Goal: Information Seeking & Learning: Check status

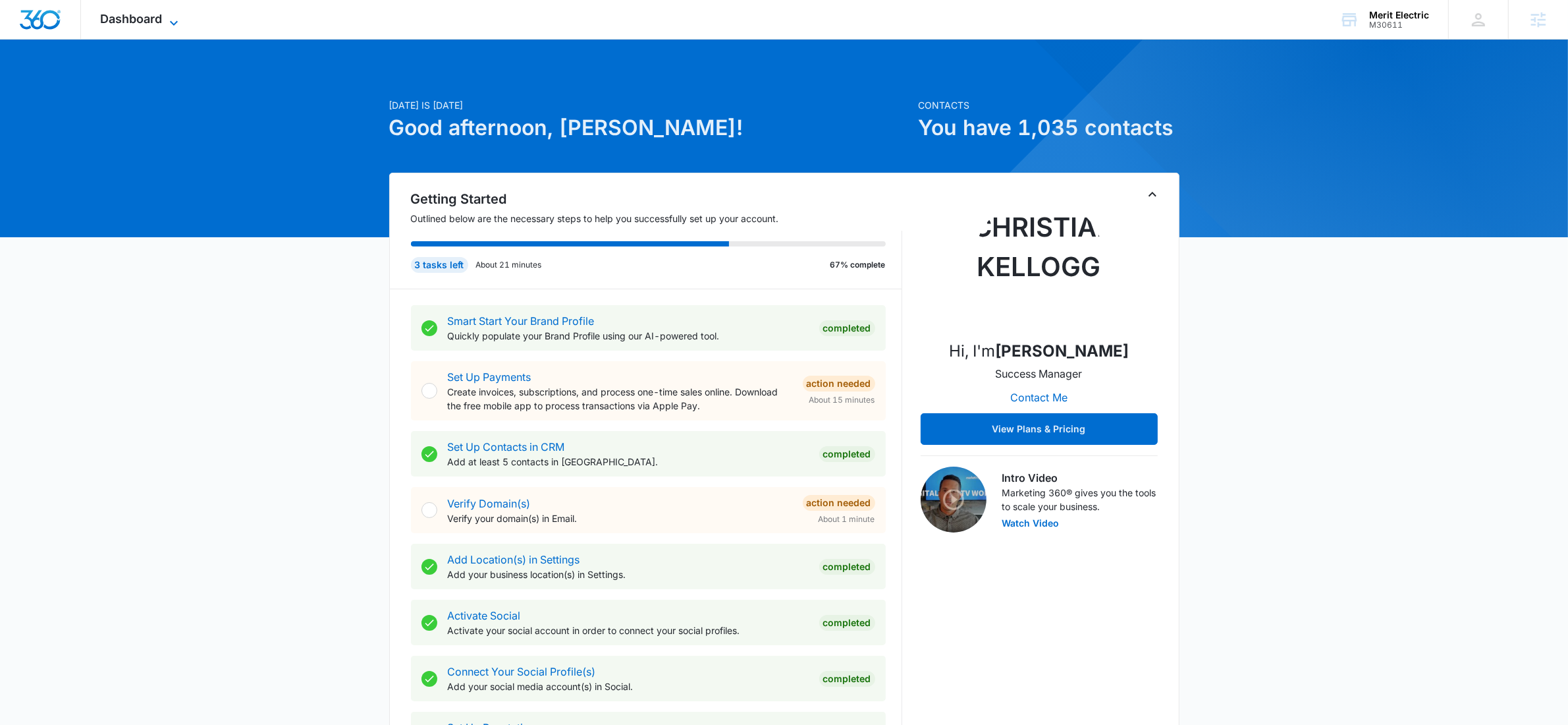
click at [136, 23] on span "Dashboard" at bounding box center [131, 19] width 62 height 14
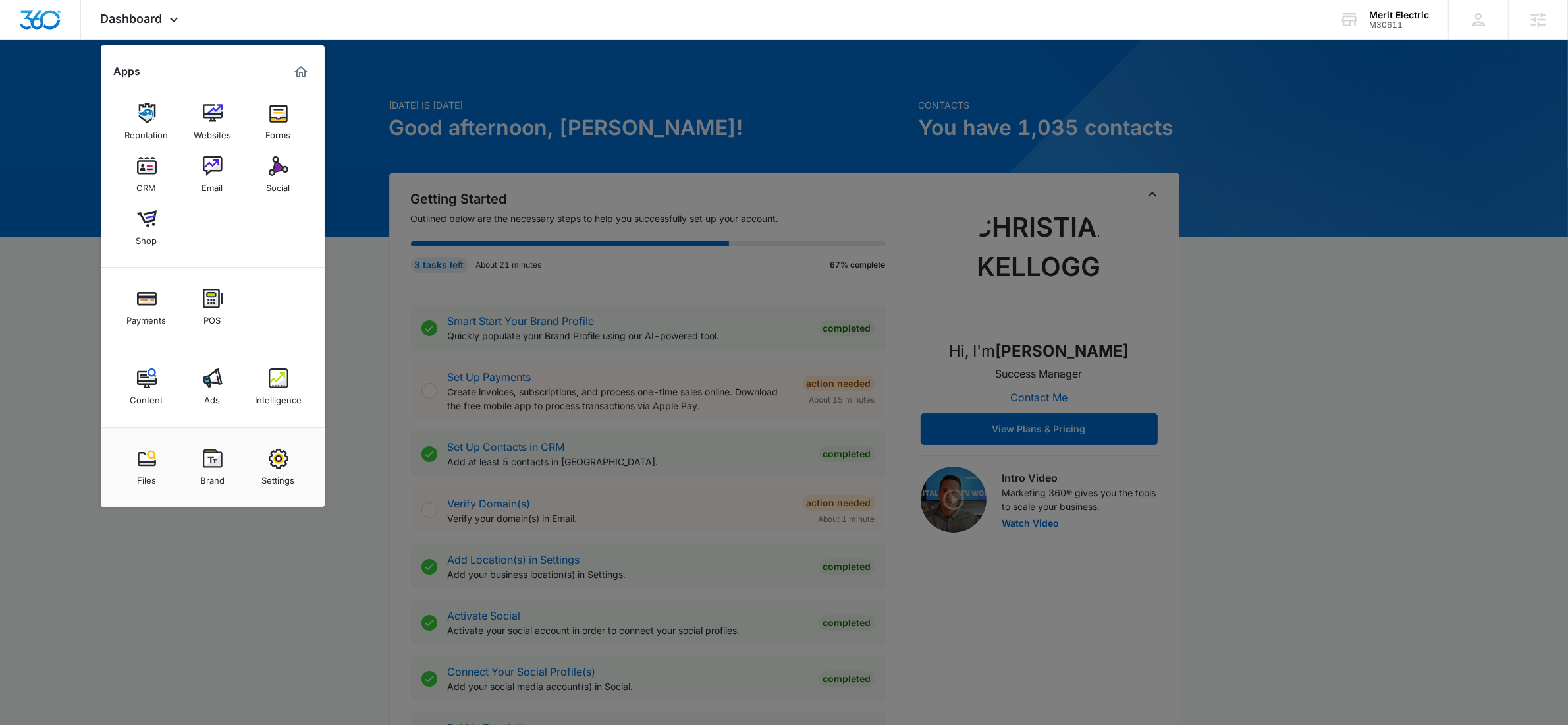
drag, startPoint x: 261, startPoint y: 157, endPoint x: 271, endPoint y: 160, distance: 10.4
click at [262, 156] on link "Social" at bounding box center [278, 174] width 50 height 50
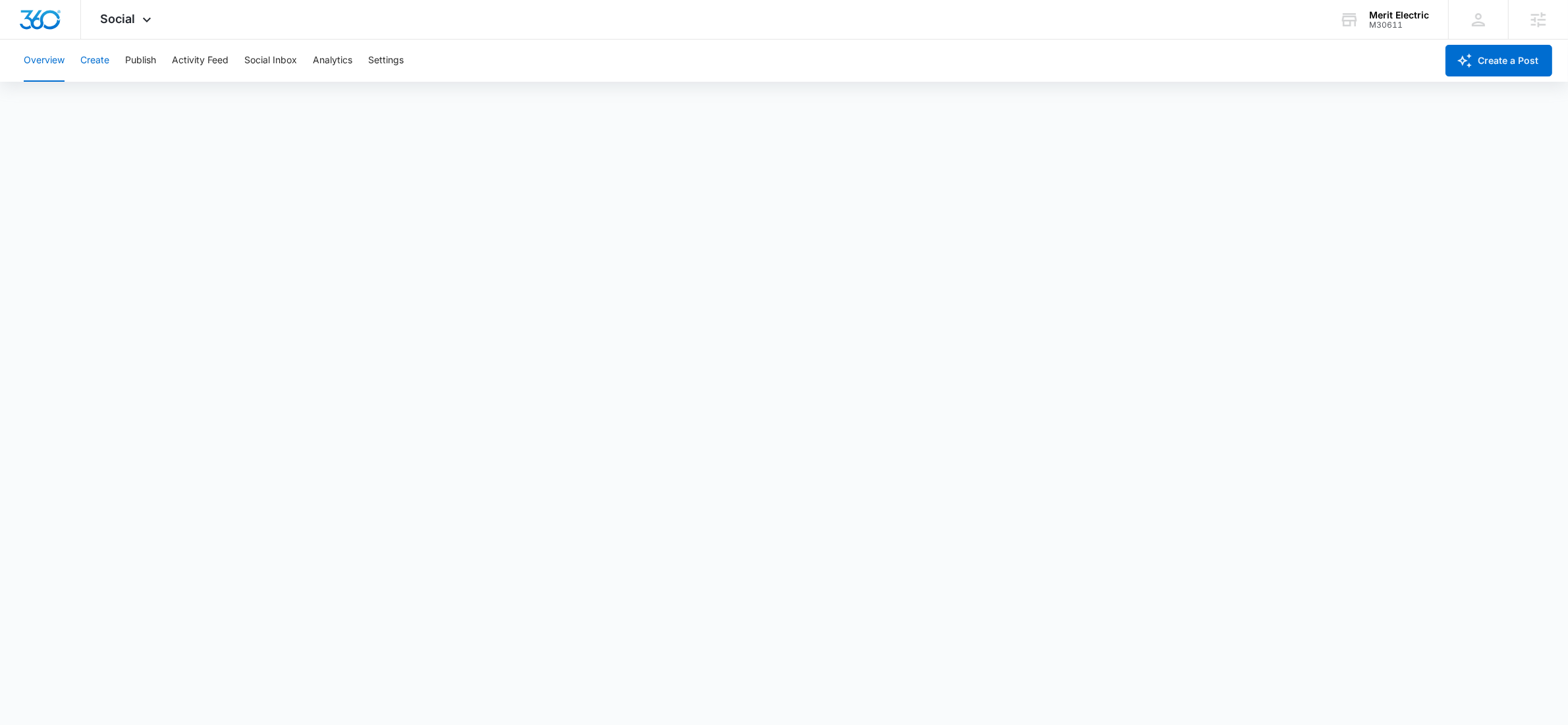
drag, startPoint x: 97, startPoint y: 64, endPoint x: 102, endPoint y: 61, distance: 5.8
click at [97, 64] on button "Create" at bounding box center [95, 61] width 29 height 42
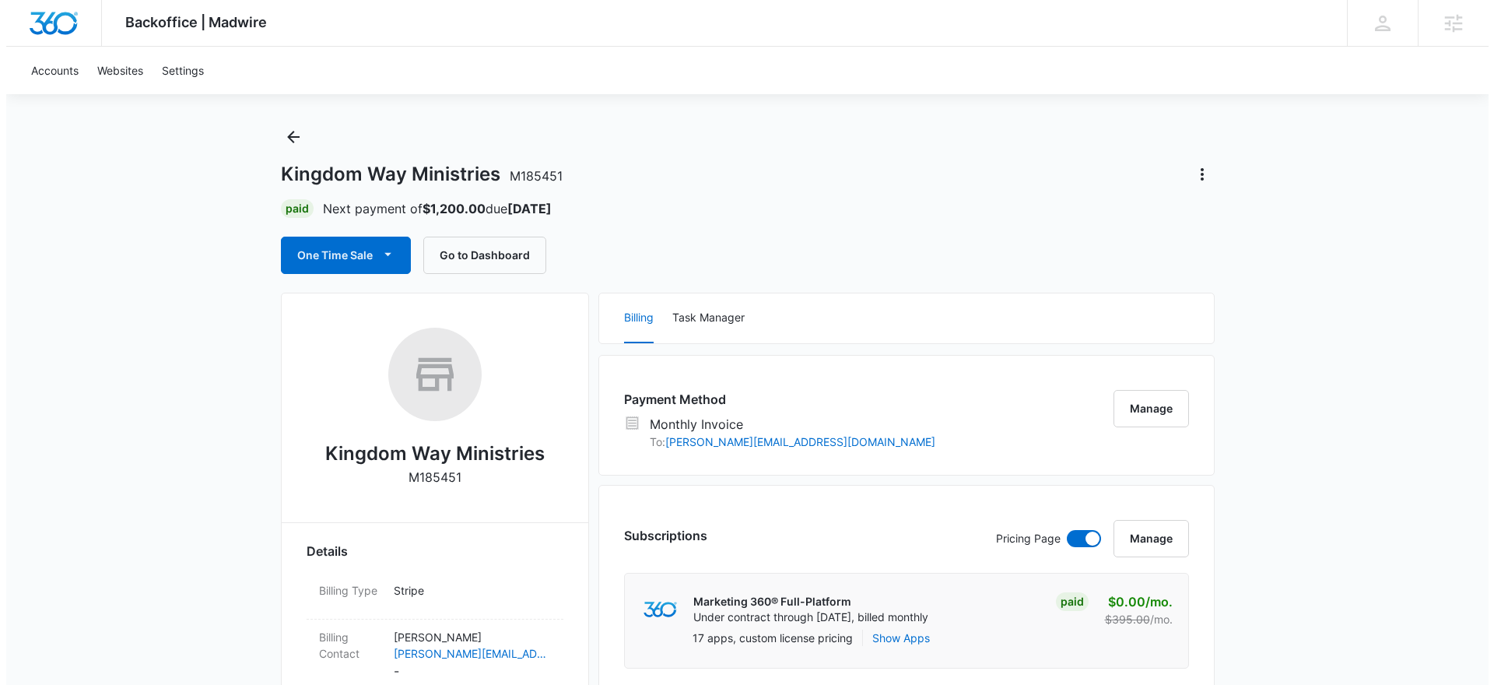
scroll to position [30, 0]
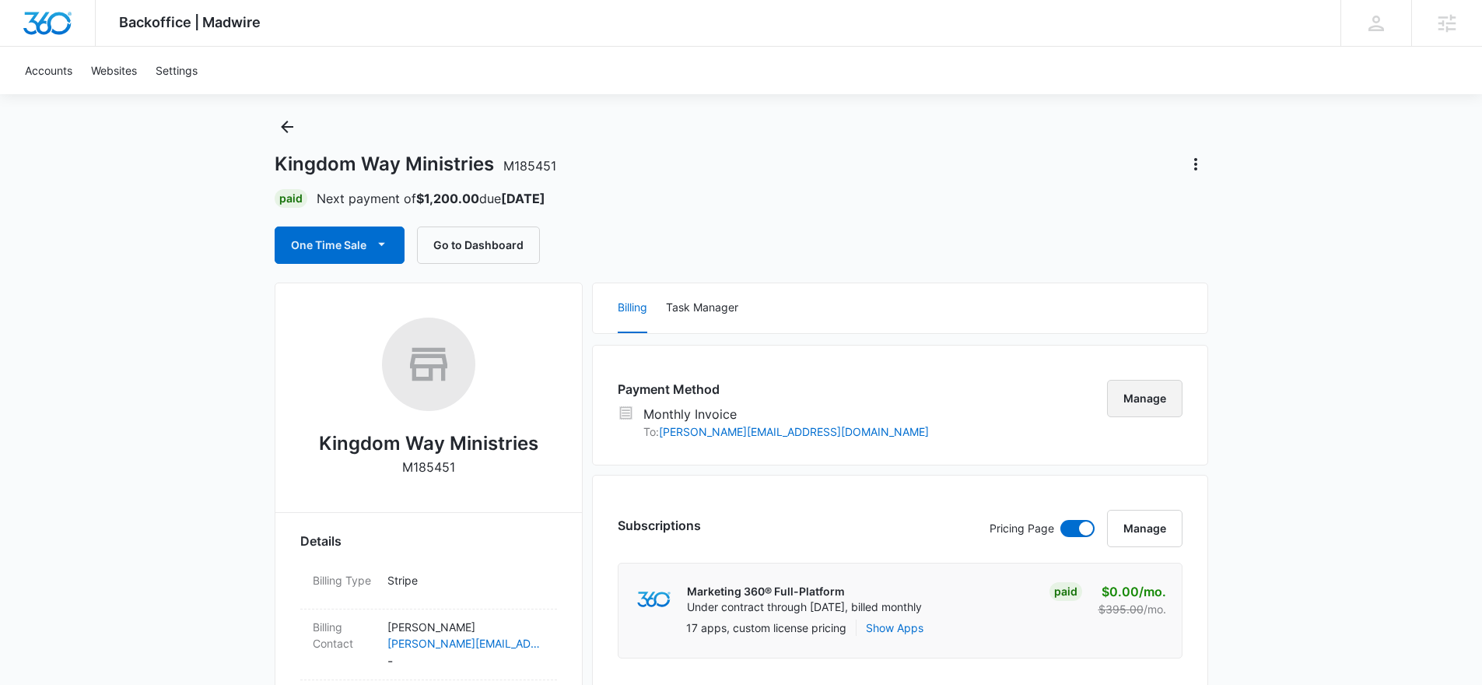
click at [1168, 404] on button "Manage" at bounding box center [1144, 398] width 75 height 37
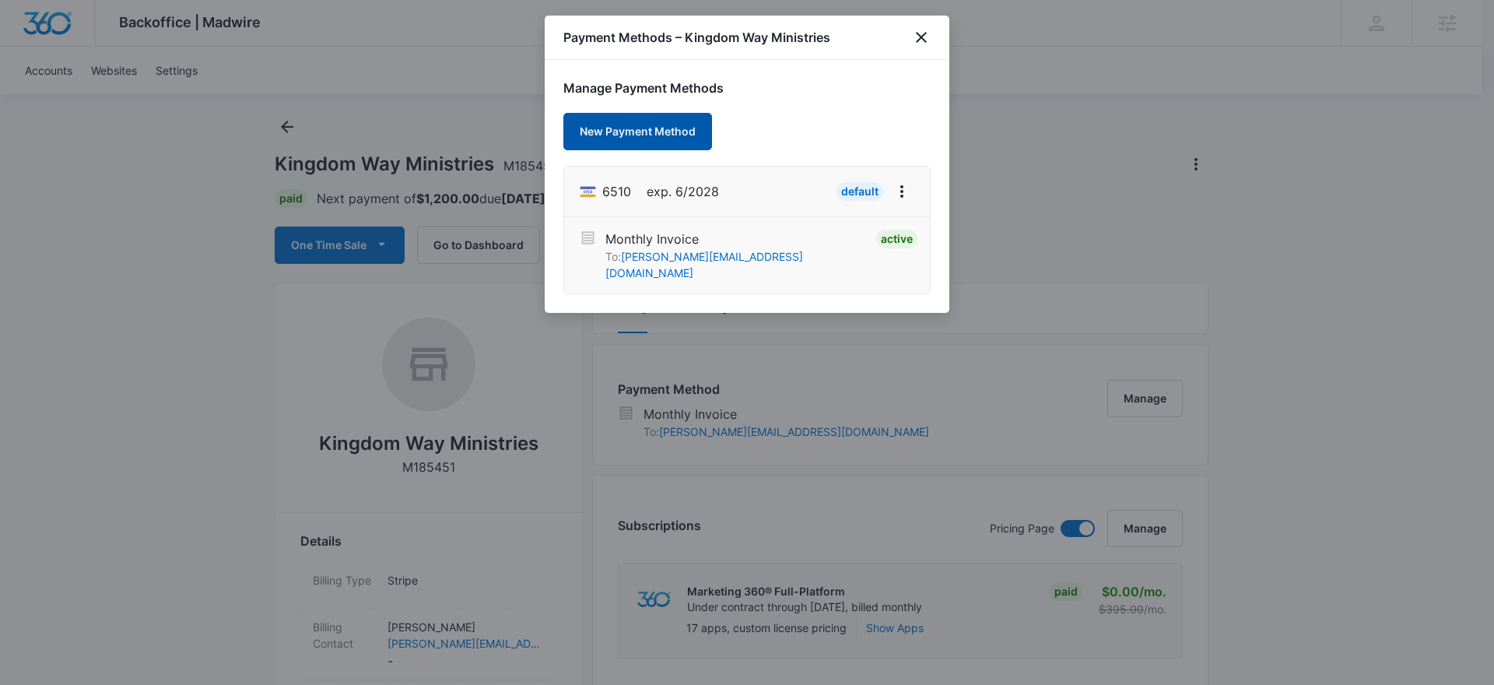
click at [659, 131] on button "New Payment Method" at bounding box center [637, 131] width 149 height 37
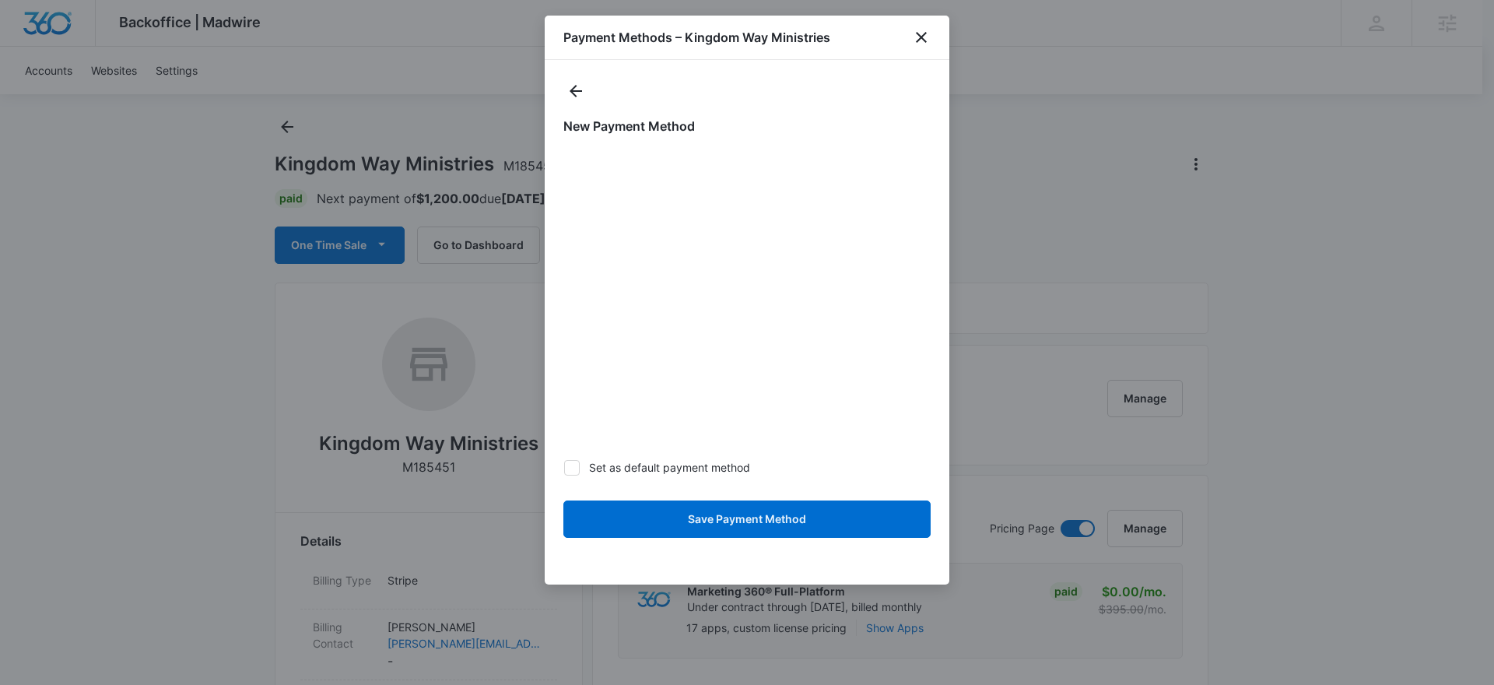
drag, startPoint x: 570, startPoint y: 467, endPoint x: 632, endPoint y: 478, distance: 62.5
click at [570, 466] on icon at bounding box center [572, 467] width 14 height 14
click at [564, 467] on input "Set as default payment method" at bounding box center [563, 467] width 1 height 1
checkbox input "true"
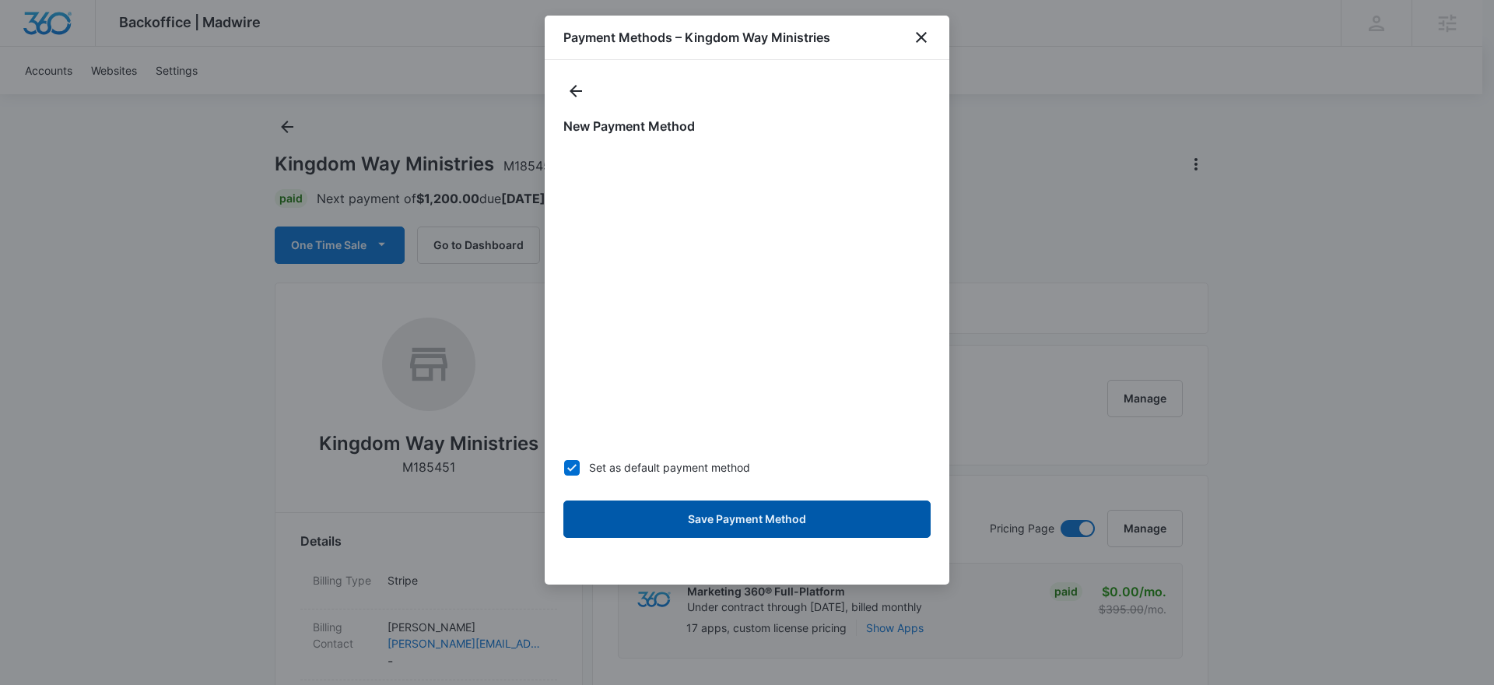
click at [755, 499] on form "Set as default payment method Save Payment Method" at bounding box center [746, 347] width 367 height 399
click at [783, 519] on button "Save Payment Method" at bounding box center [746, 518] width 367 height 37
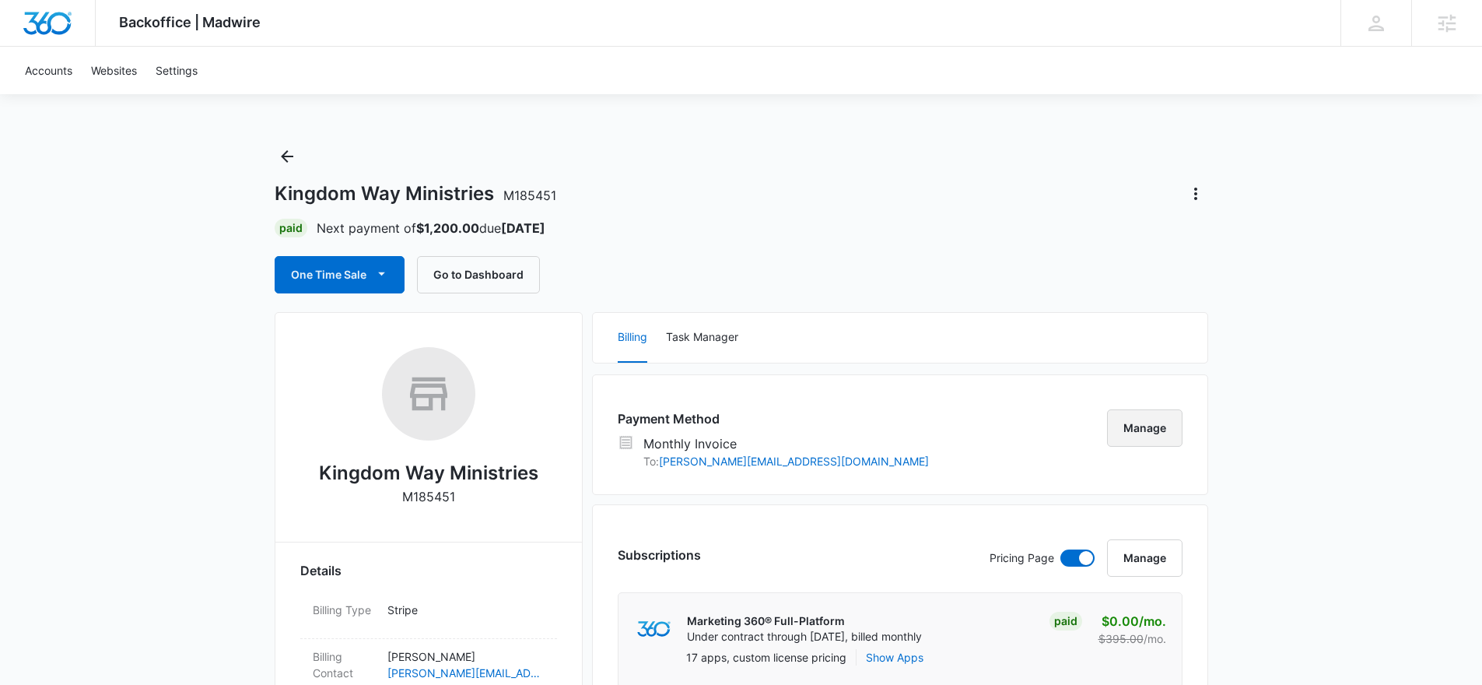
click at [1136, 435] on button "Manage" at bounding box center [1144, 427] width 75 height 37
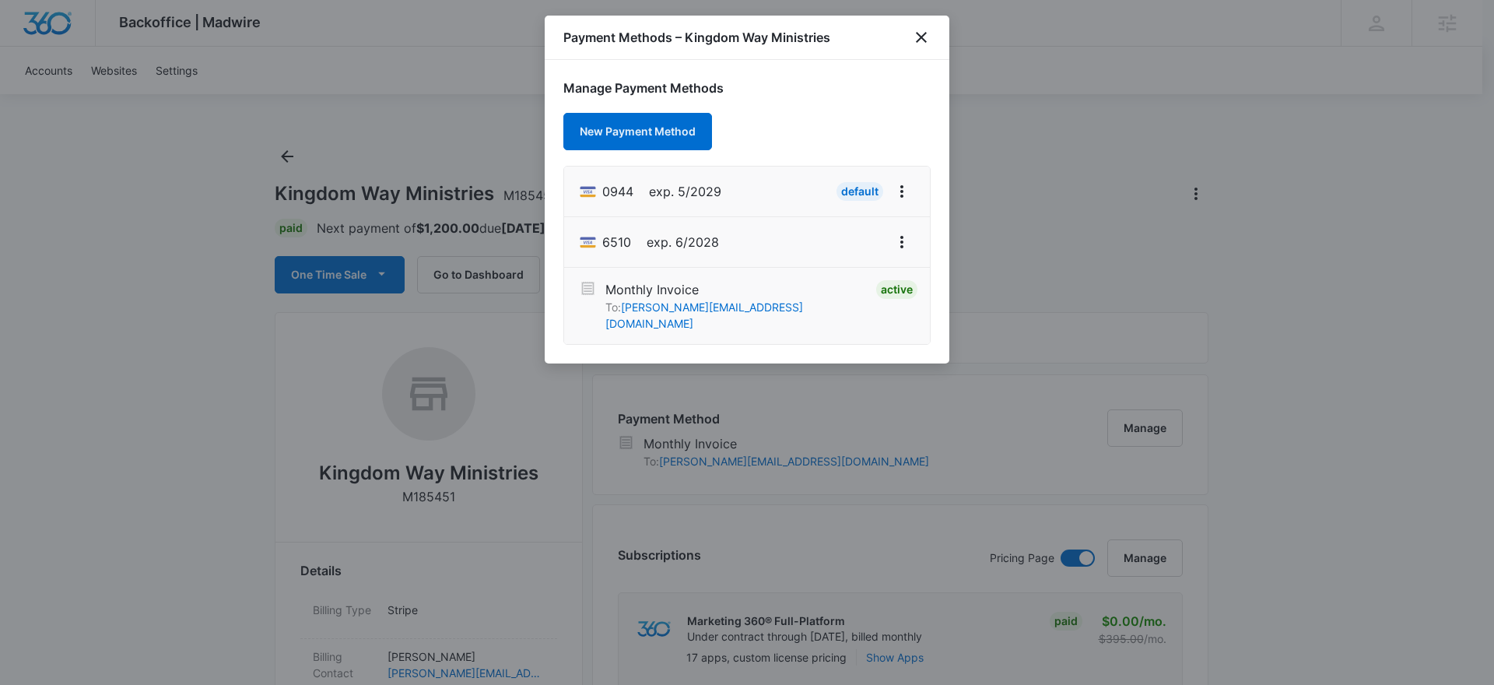
click at [930, 35] on div "Payment Methods – Kingdom Way Ministries" at bounding box center [747, 38] width 404 height 44
drag, startPoint x: 926, startPoint y: 44, endPoint x: 1030, endPoint y: 50, distance: 103.6
click at [931, 44] on div "Payment Methods – Kingdom Way Ministries" at bounding box center [747, 38] width 404 height 44
drag, startPoint x: 918, startPoint y: 36, endPoint x: 849, endPoint y: 9, distance: 74.4
click at [918, 36] on icon "close" at bounding box center [921, 37] width 19 height 19
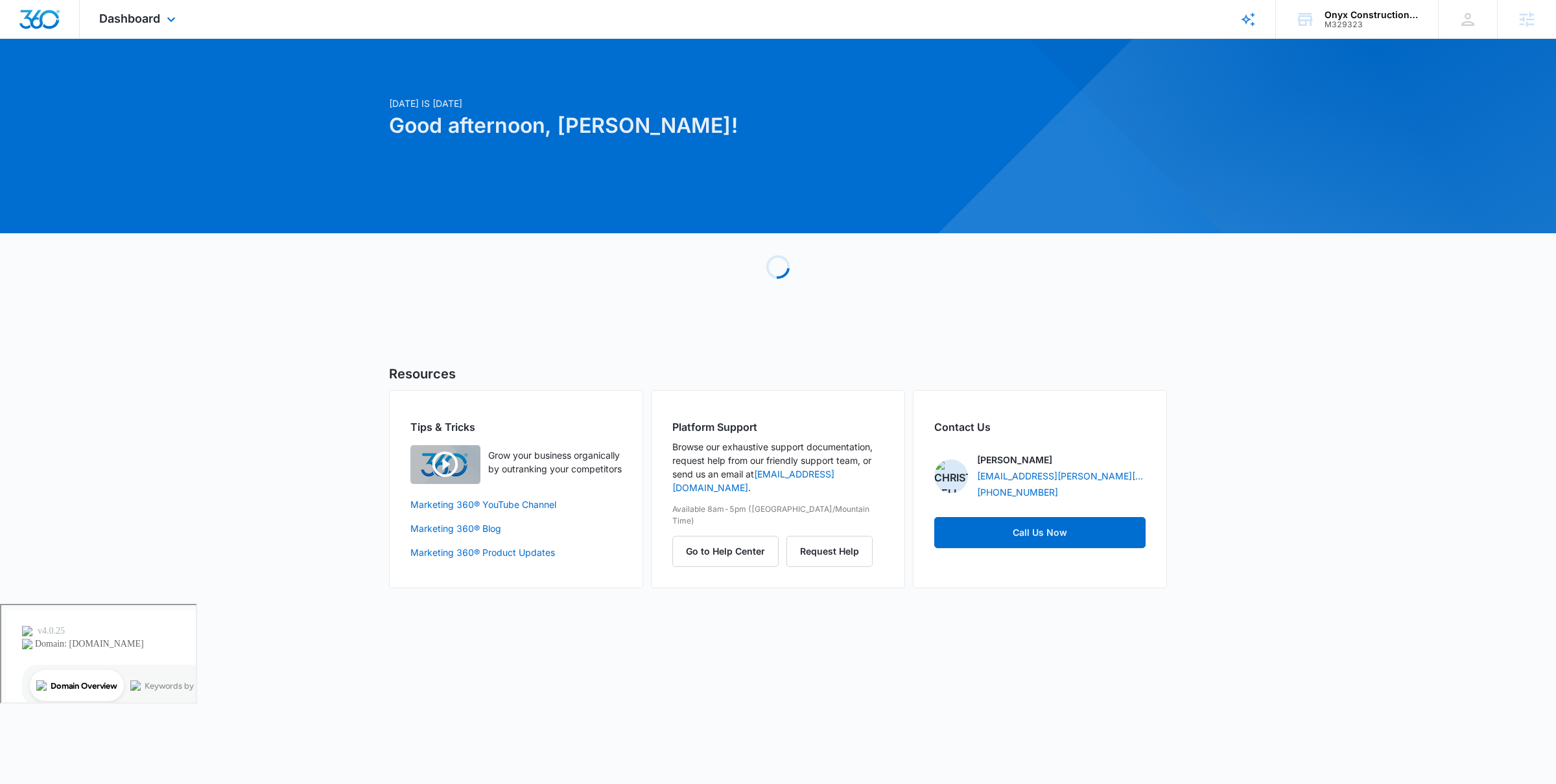
click at [137, 4] on div "Dashboard Apps Reputation Websites Forms CRM Email Social Payments POS Content …" at bounding box center [139, 19] width 118 height 38
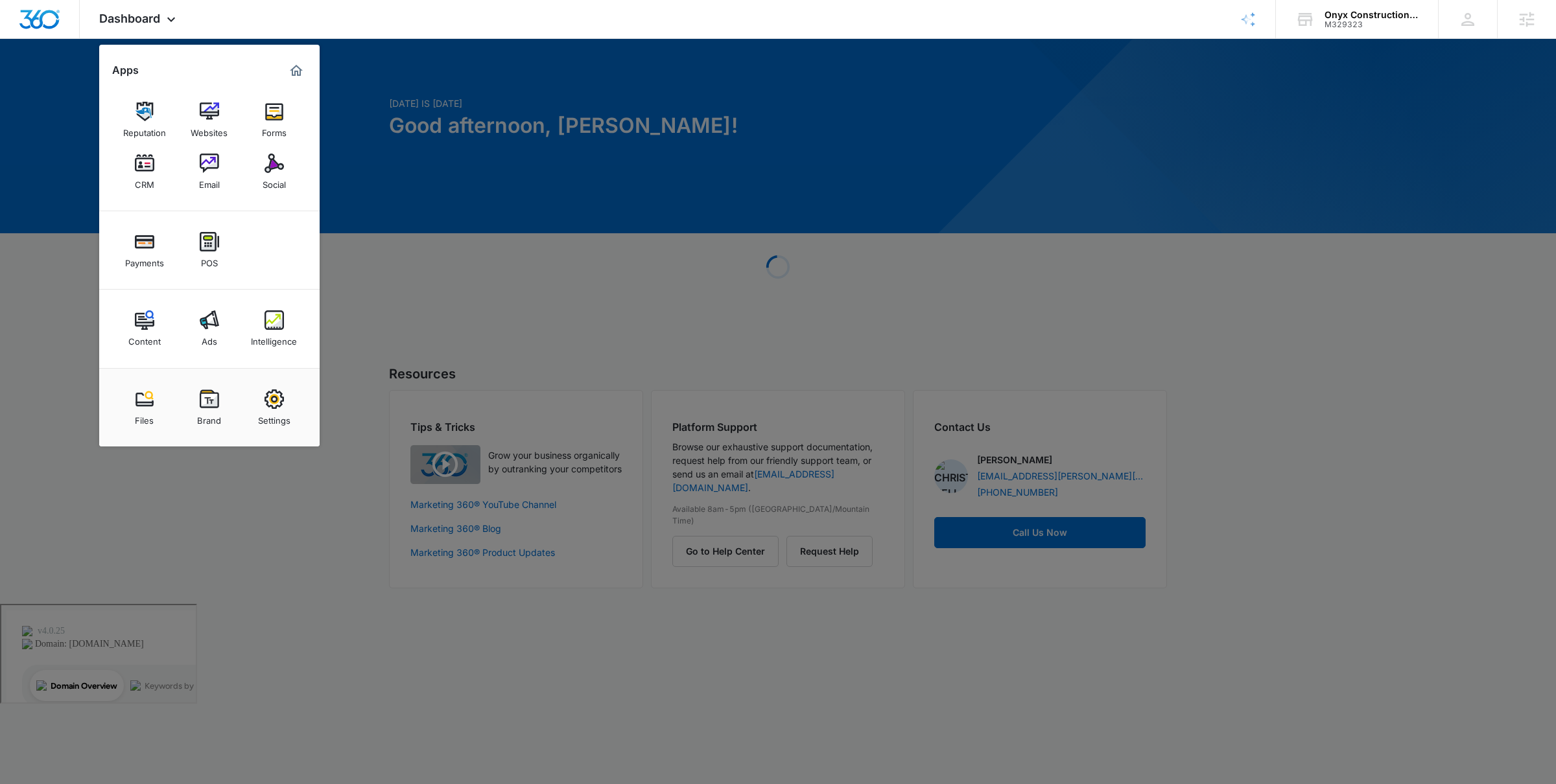
click at [282, 328] on img at bounding box center [273, 320] width 19 height 19
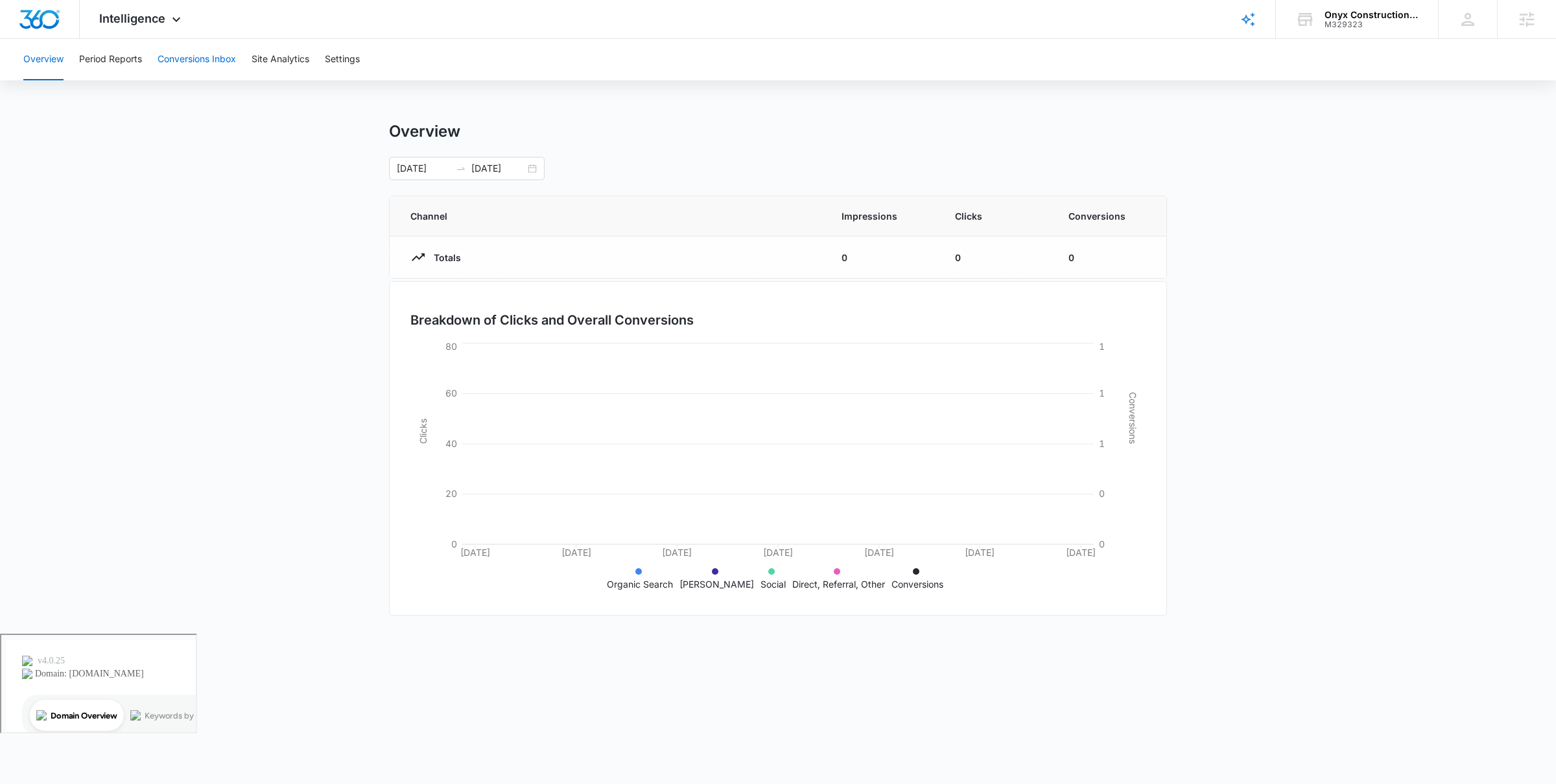
click at [204, 71] on button "Conversions Inbox" at bounding box center [197, 60] width 78 height 42
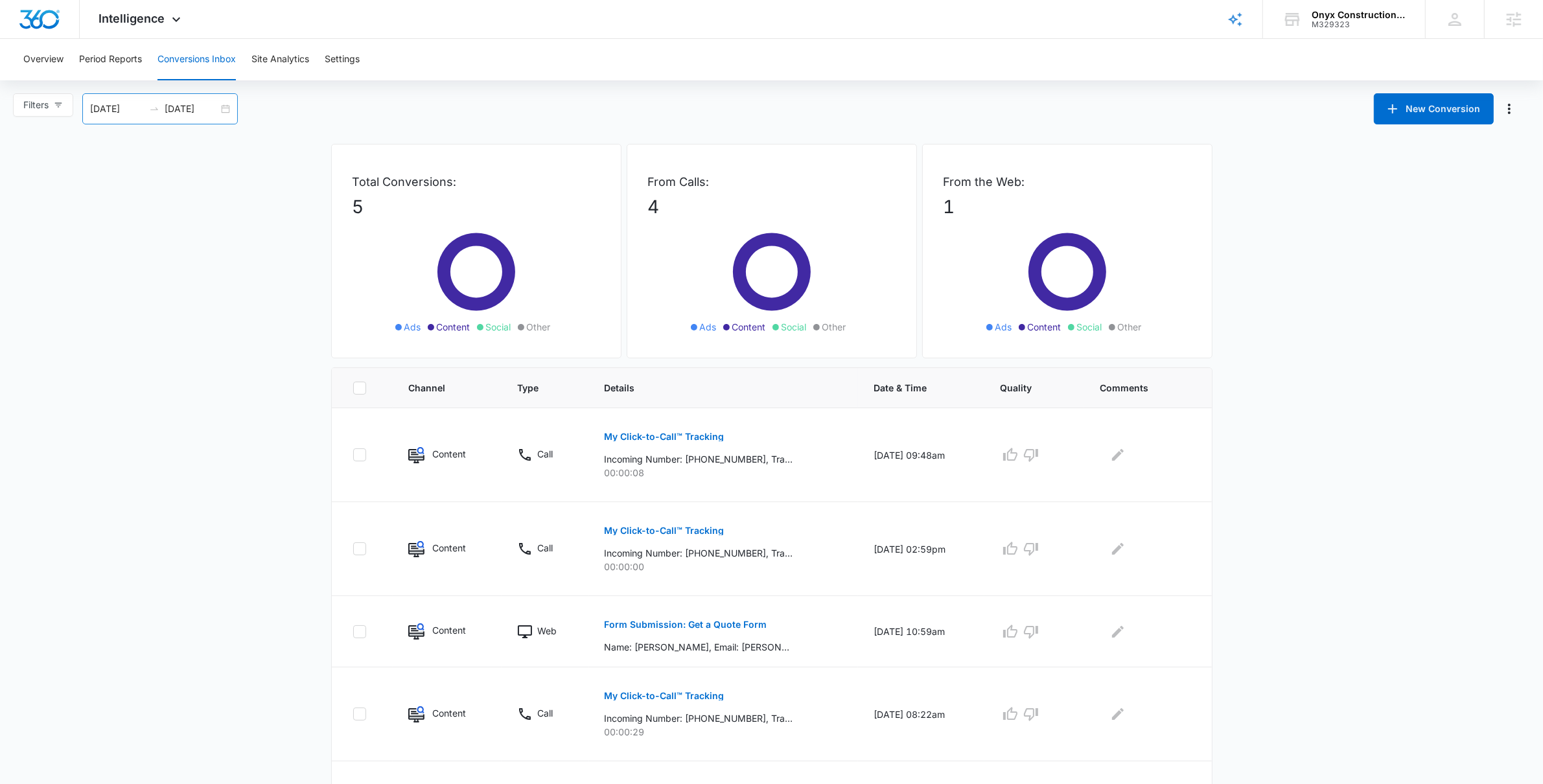
drag, startPoint x: 233, startPoint y: 107, endPoint x: 225, endPoint y: 108, distance: 8.1
click at [232, 107] on div "08/10/2025 09/09/2025" at bounding box center [160, 108] width 156 height 31
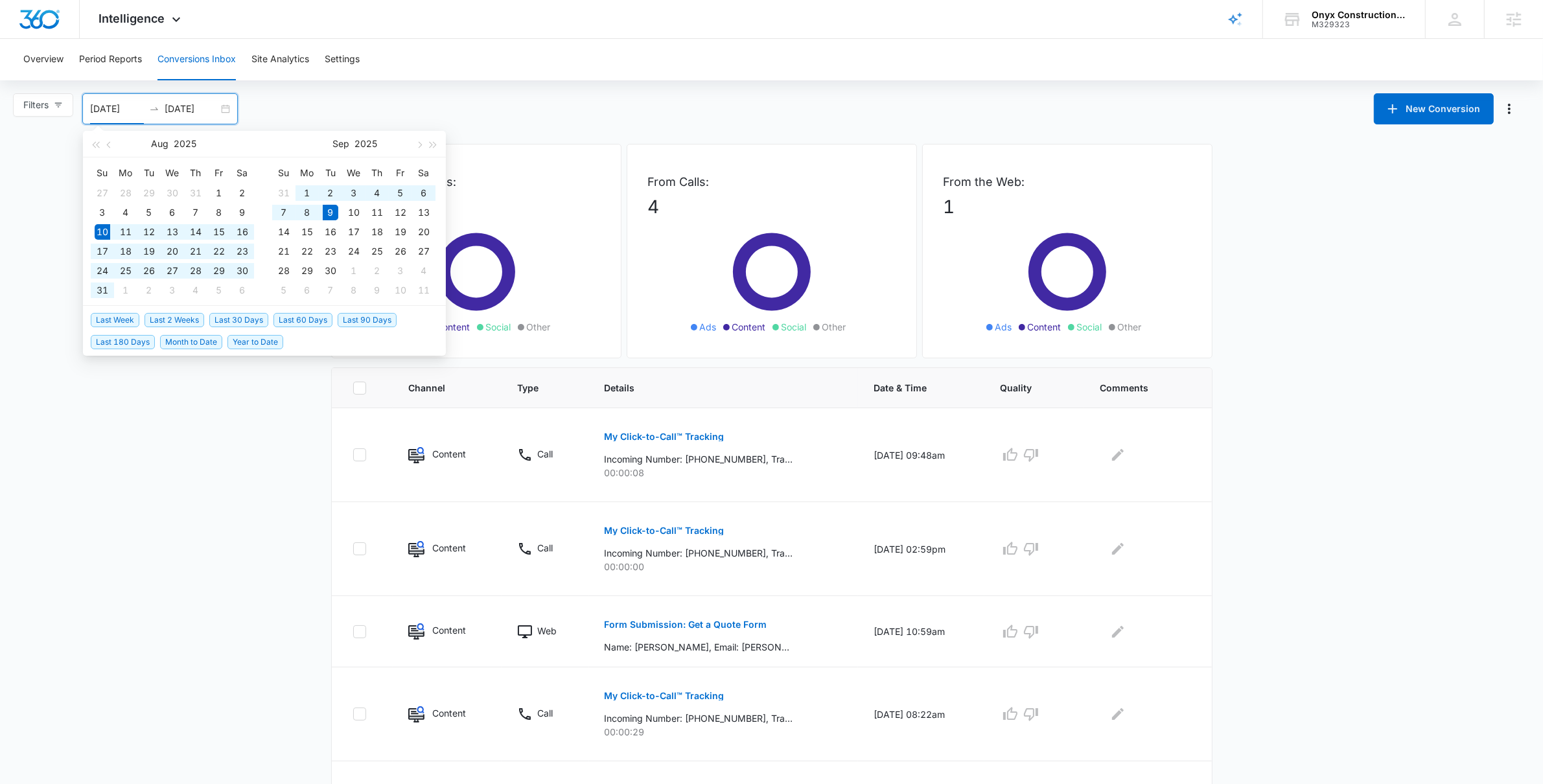
click at [627, 60] on div "Overview Period Reports Conversions Inbox Site Analytics Settings" at bounding box center [772, 60] width 1512 height 42
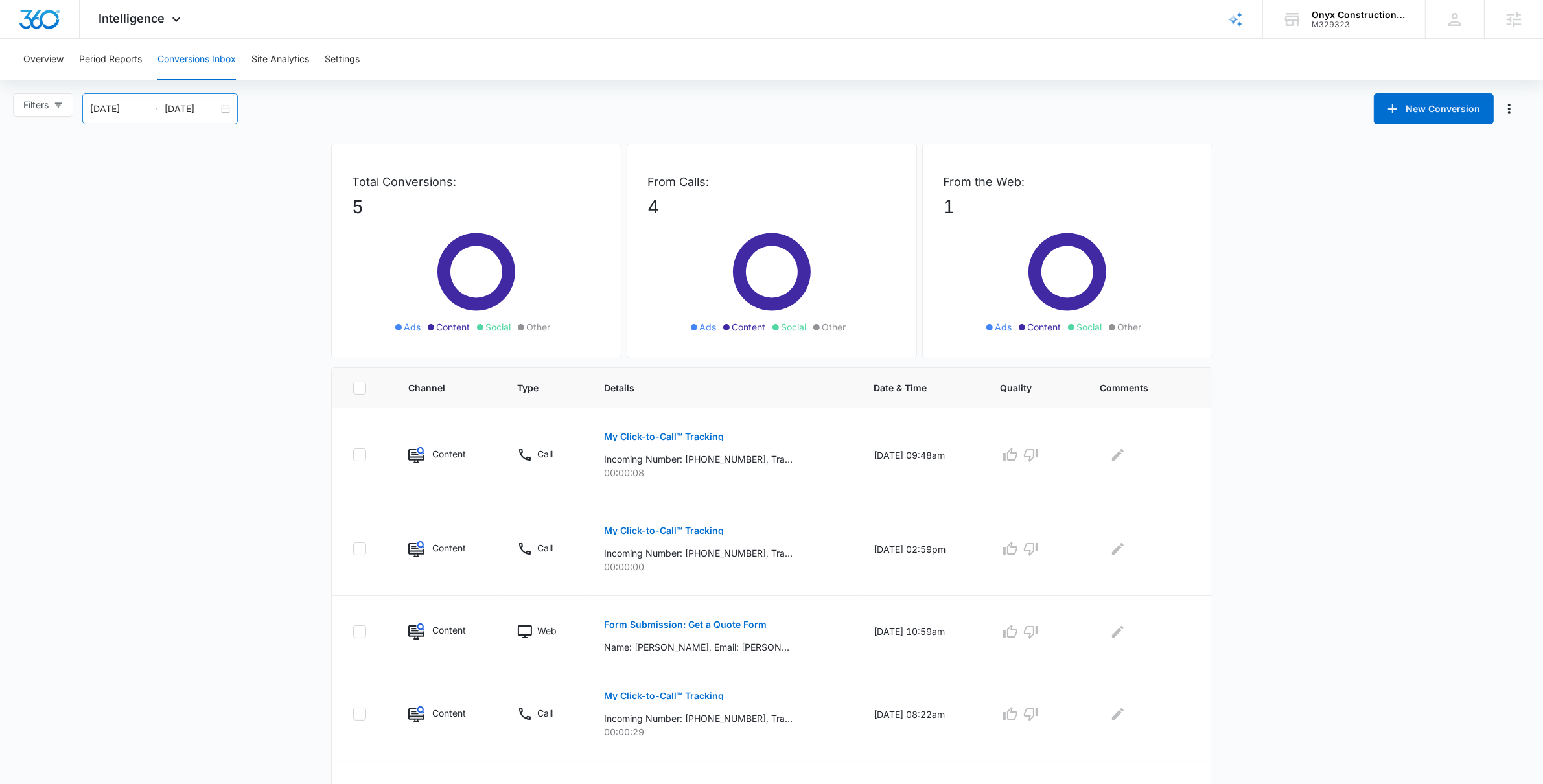
click at [222, 101] on div "08/10/2025 09/09/2025" at bounding box center [160, 108] width 156 height 31
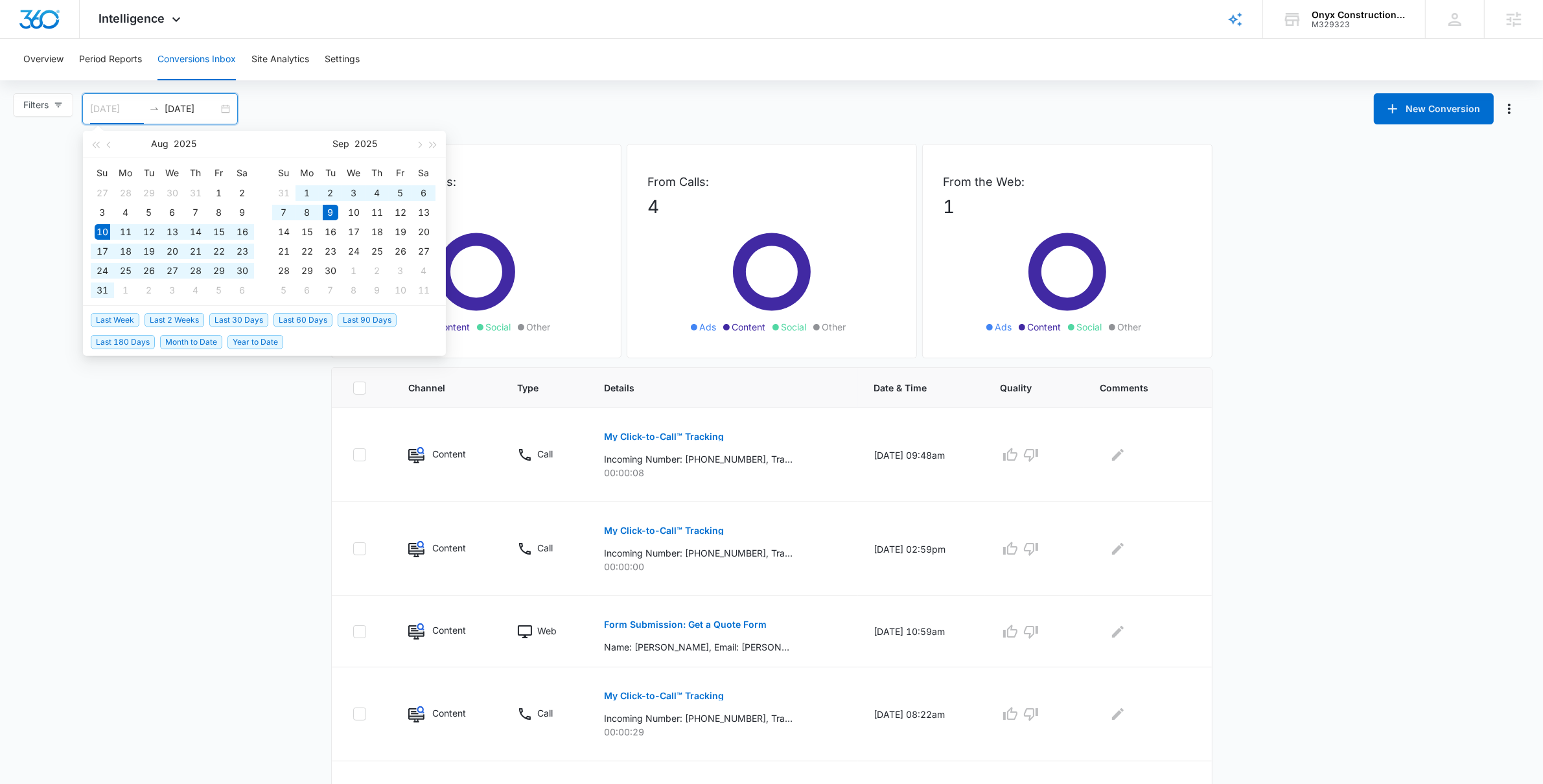
type input "08/10/2025"
click at [264, 319] on span "Last 30 Days" at bounding box center [238, 320] width 59 height 14
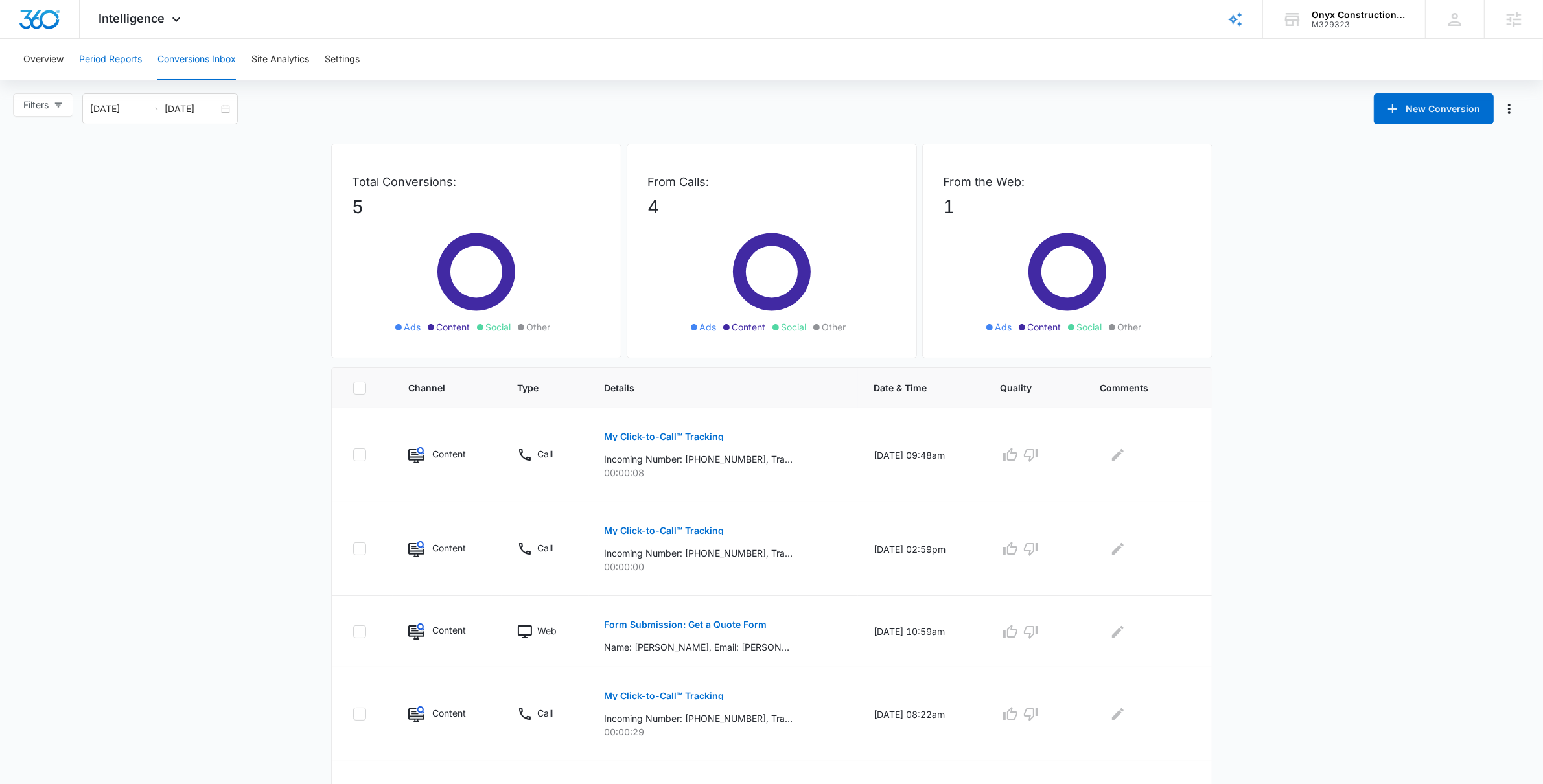
click at [95, 67] on button "Period Reports" at bounding box center [110, 60] width 62 height 42
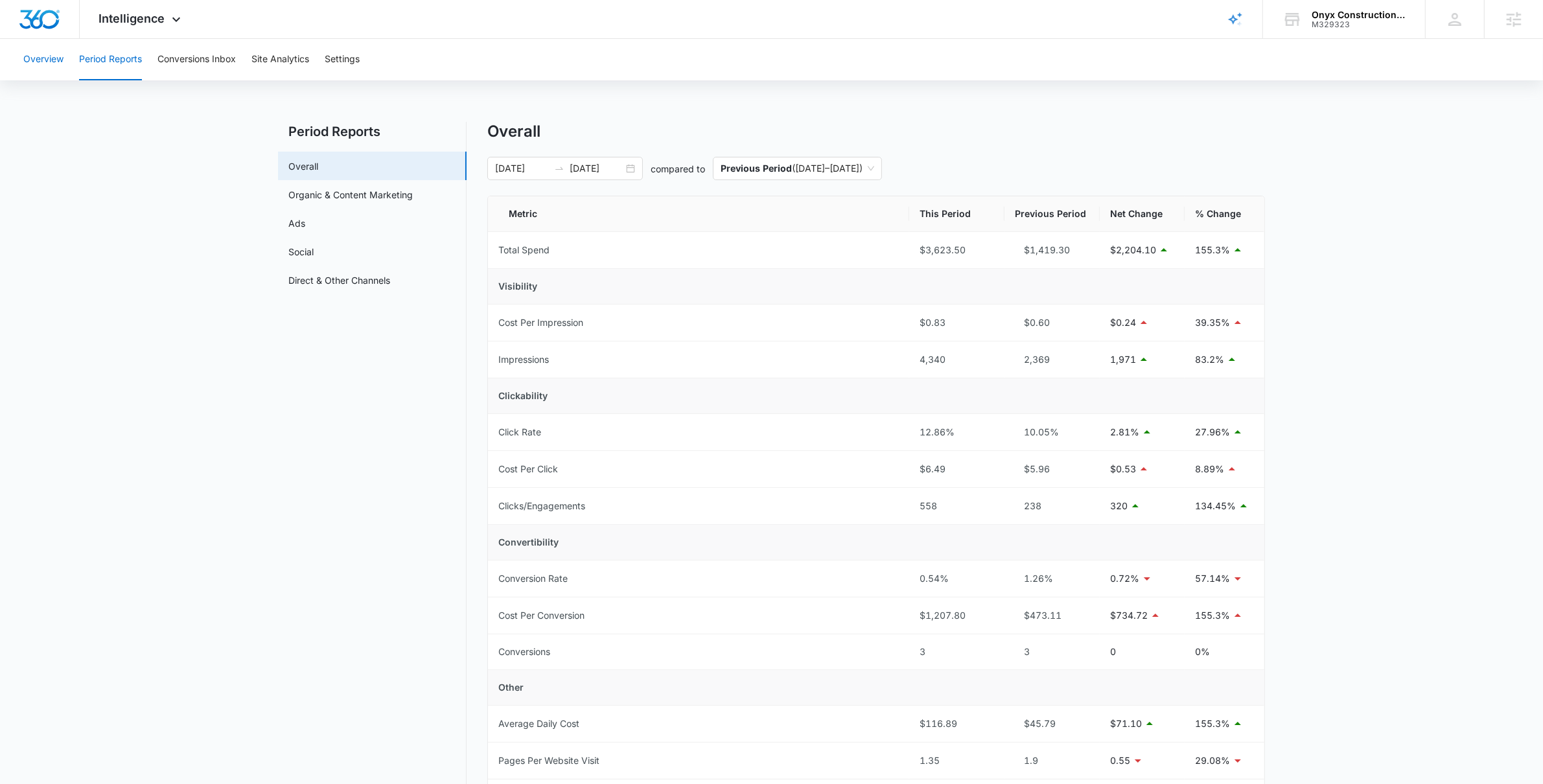
click at [28, 61] on button "Overview" at bounding box center [43, 60] width 40 height 42
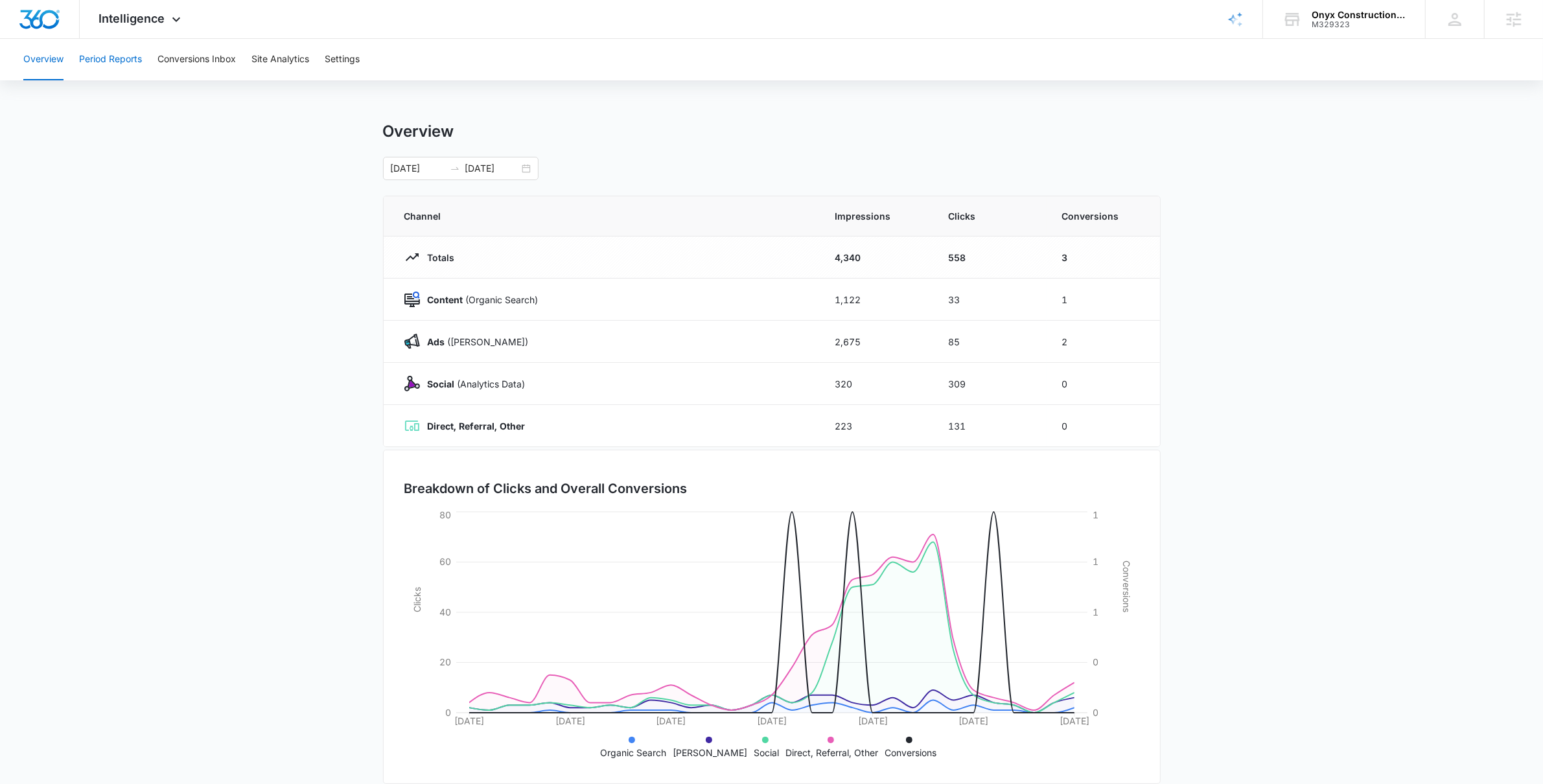
click at [117, 63] on button "Period Reports" at bounding box center [110, 60] width 62 height 42
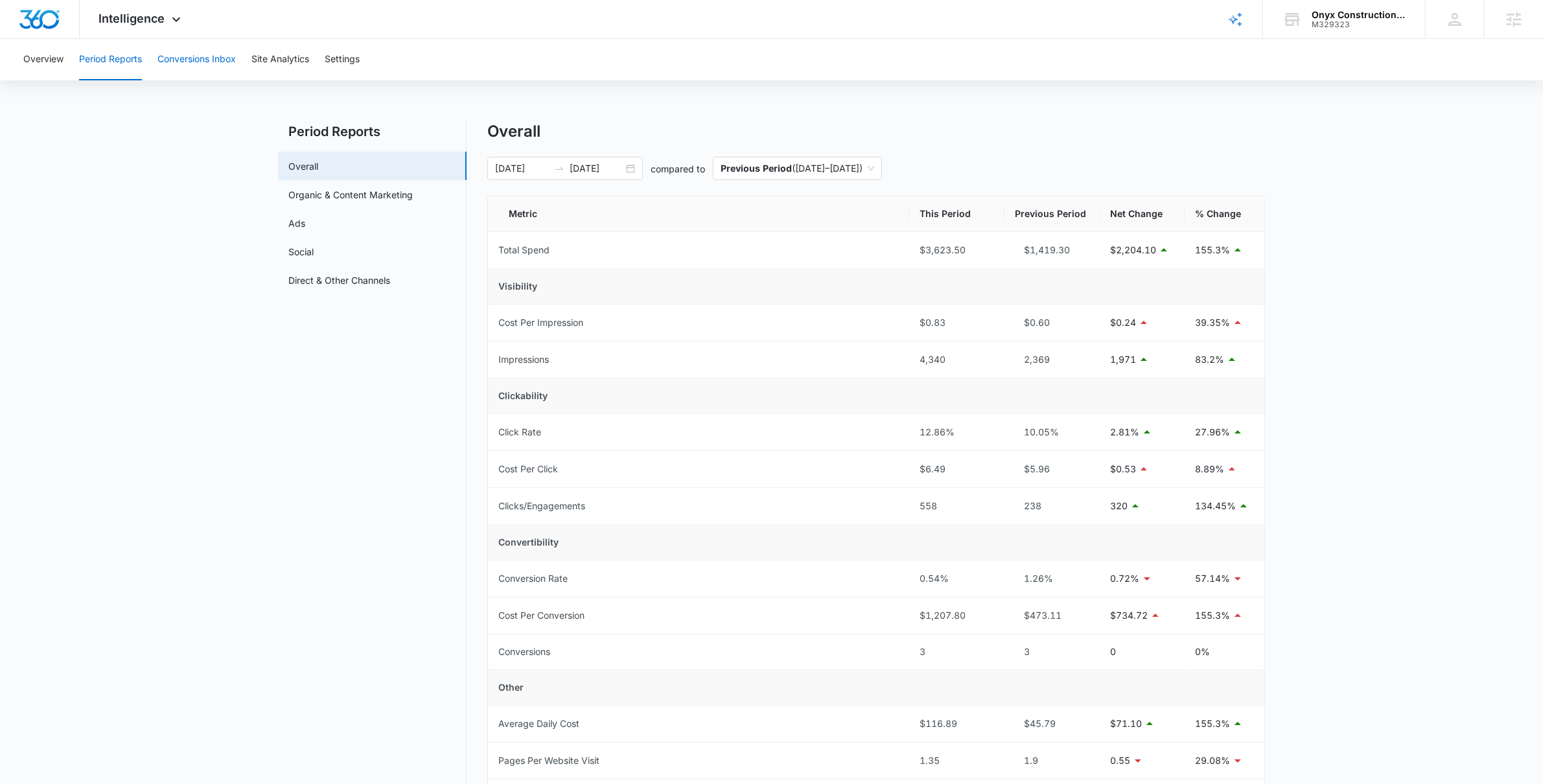
click at [197, 66] on button "Conversions Inbox" at bounding box center [197, 60] width 78 height 42
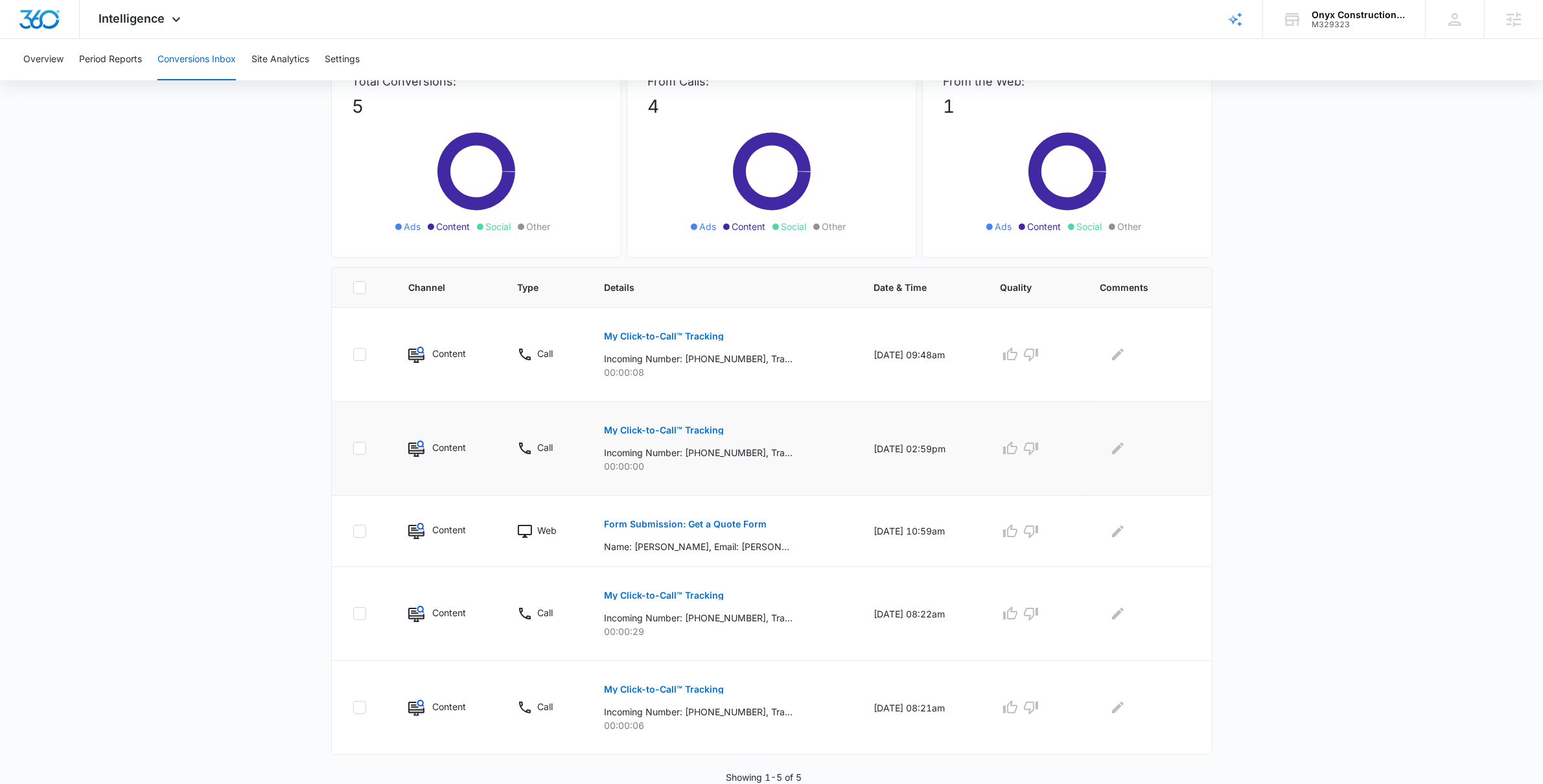
scroll to position [102, 0]
click at [811, 533] on div "Form Submission: Get a Quote Form Name: Michelle Martin, Email: michelle@caineb…" at bounding box center [723, 530] width 237 height 45
drag, startPoint x: 773, startPoint y: 550, endPoint x: 571, endPoint y: 537, distance: 202.4
click at [571, 537] on tr "Content Web Form Submission: Get a Quote Form Name: Michelle Martin, Email: mic…" at bounding box center [772, 531] width 880 height 72
click at [644, 549] on p "Name: Michelle Martin, Email: michelle@cainebeans.com, Phone: 6155124119, How c…" at bounding box center [699, 545] width 188 height 13
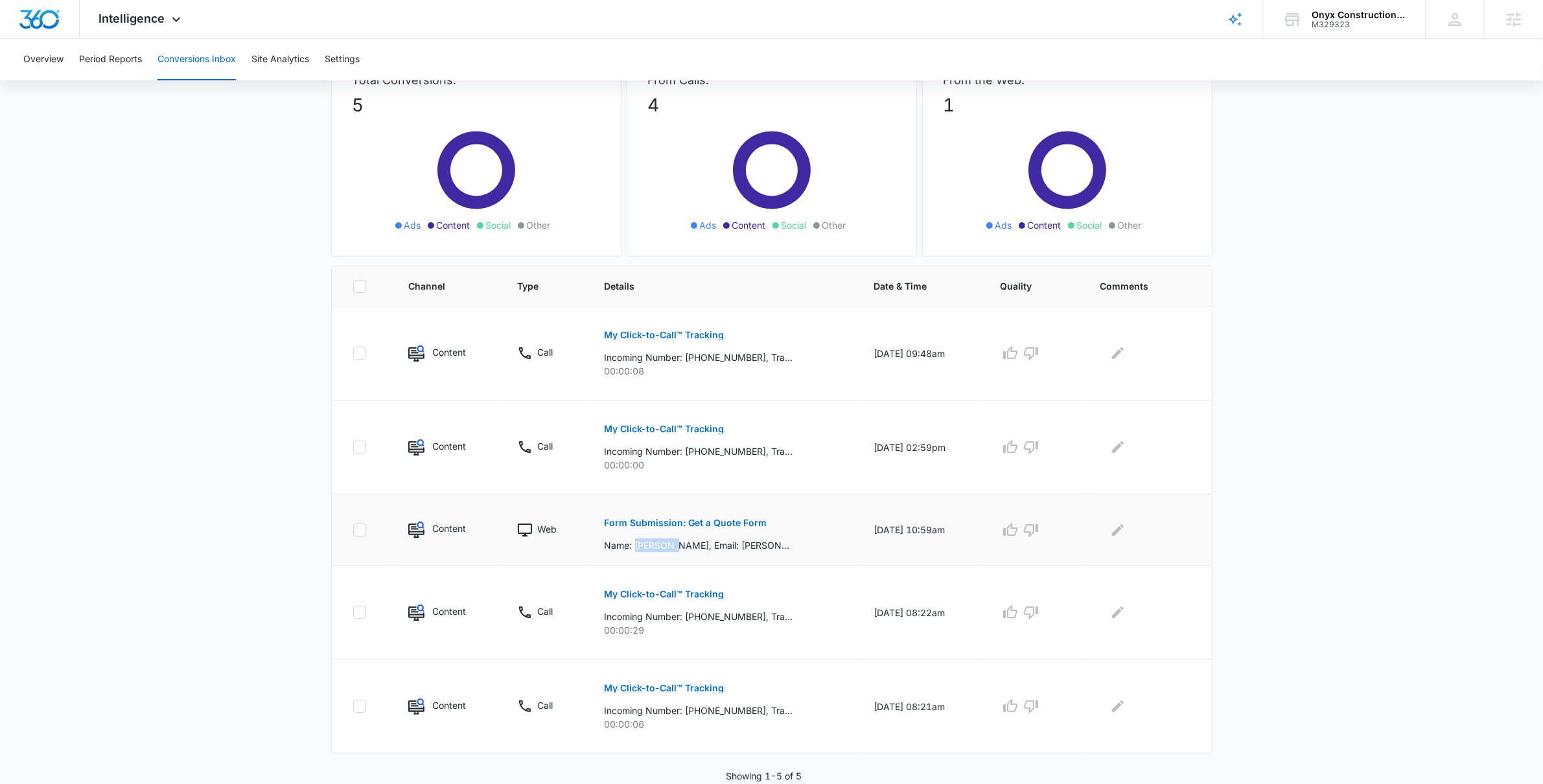
click at [644, 549] on p "Name: Michelle Martin, Email: michelle@cainebeans.com, Phone: 6155124119, How c…" at bounding box center [699, 545] width 188 height 13
click at [645, 548] on p "Name: Michelle Martin, Email: michelle@cainebeans.com, Phone: 6155124119, How c…" at bounding box center [699, 545] width 188 height 13
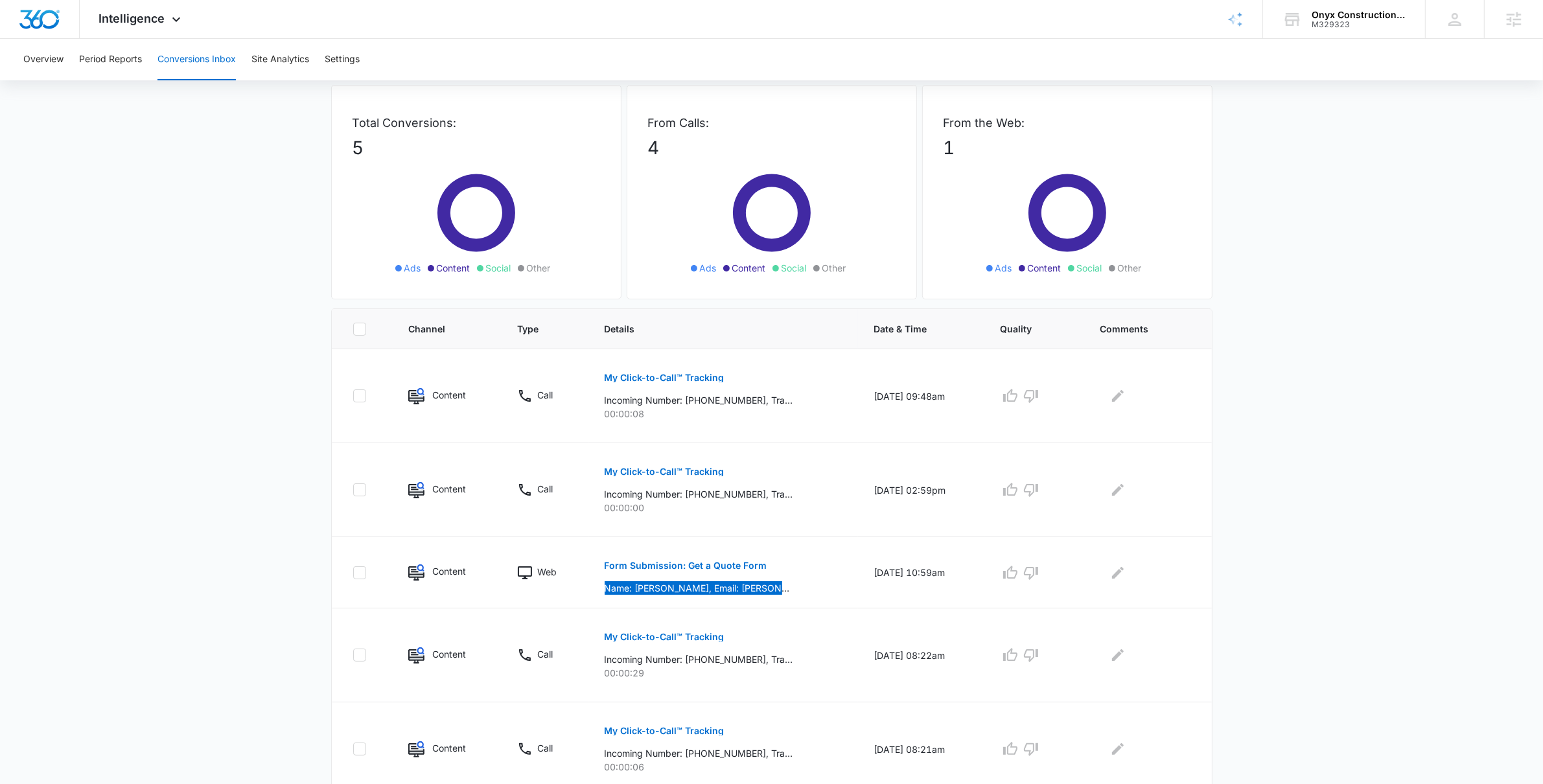
scroll to position [0, 0]
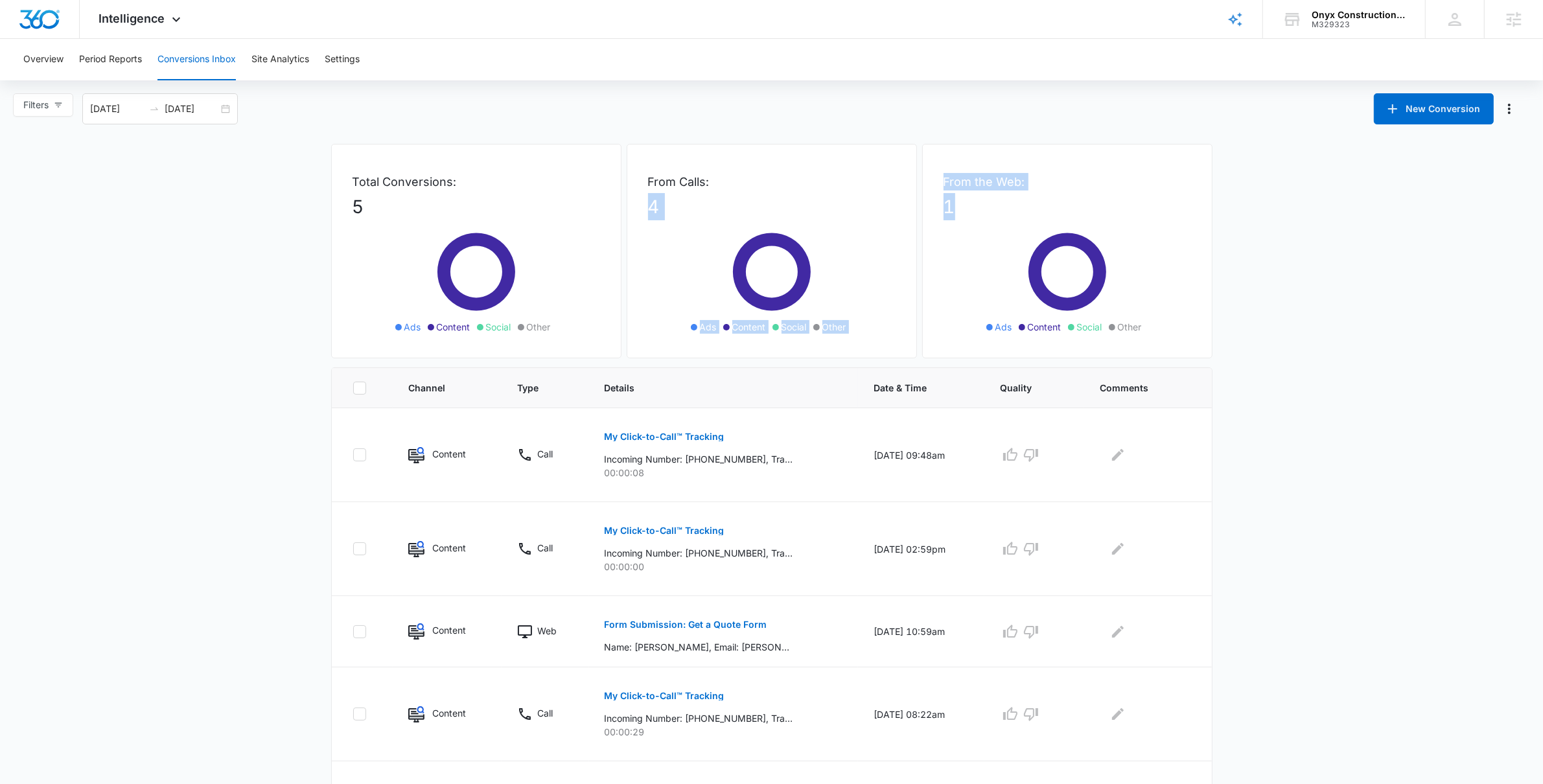
drag, startPoint x: 973, startPoint y: 200, endPoint x: 912, endPoint y: 182, distance: 63.6
click at [912, 182] on div "Total Conversions: 5 Ads Content Social Other From Calls: 4 Ads Content Social …" at bounding box center [772, 256] width 881 height 223
click at [676, 178] on p "From Calls:" at bounding box center [772, 182] width 247 height 17
drag, startPoint x: 667, startPoint y: 182, endPoint x: 735, endPoint y: 182, distance: 68.0
click at [735, 182] on div "From Calls: 4 Ads Content Social Other" at bounding box center [772, 251] width 290 height 214
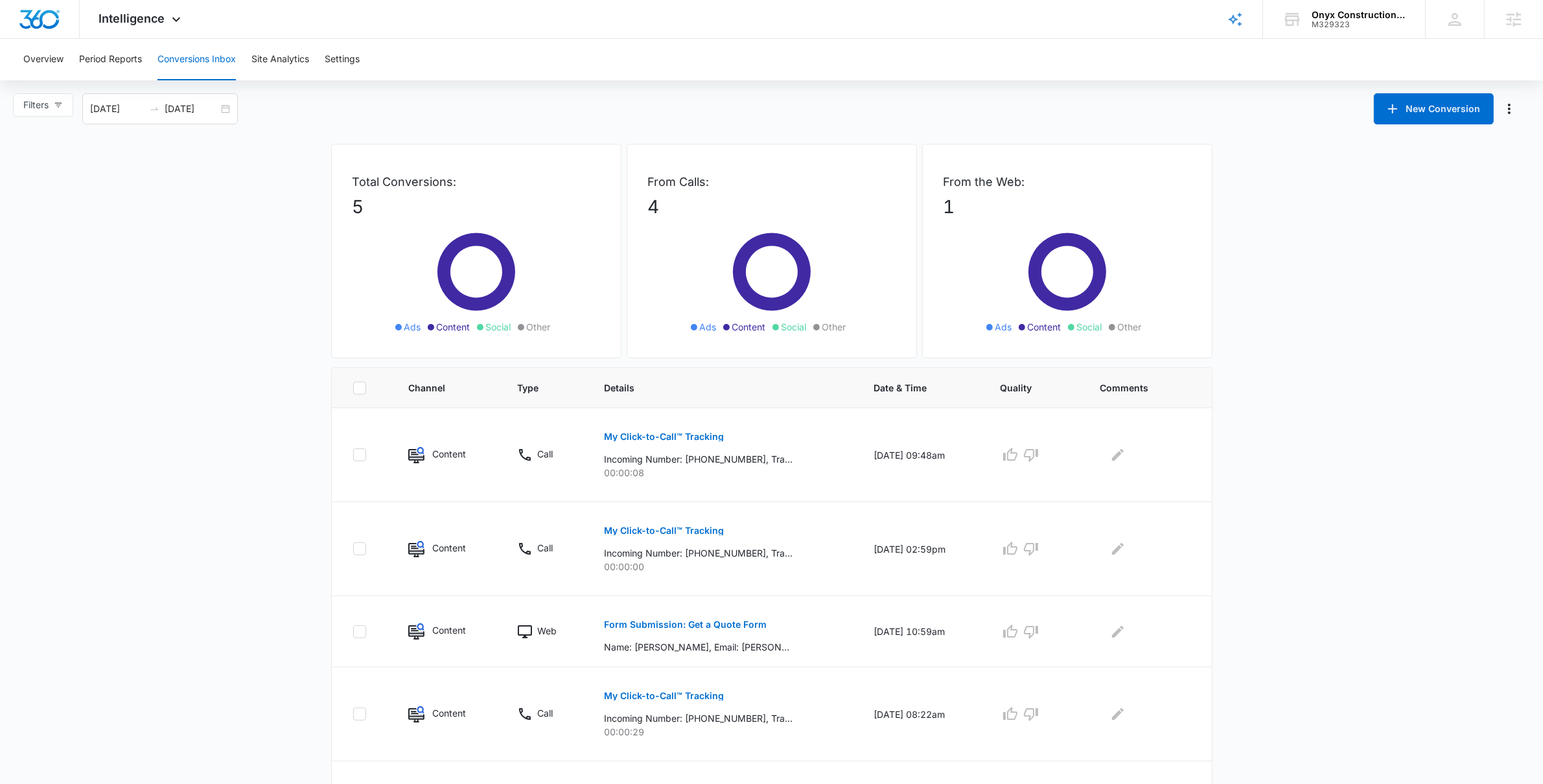
click at [676, 193] on p "4" at bounding box center [772, 207] width 247 height 27
drag, startPoint x: 668, startPoint y: 205, endPoint x: 632, endPoint y: 173, distance: 48.2
click at [632, 173] on div "From Calls: 4 Ads Content Social Other" at bounding box center [772, 251] width 290 height 214
drag, startPoint x: 387, startPoint y: 202, endPoint x: 317, endPoint y: 167, distance: 78.3
click at [318, 167] on div "Total Conversions: 5 Ads Content Social Other From Calls: 4 Ads Content Social …" at bounding box center [772, 514] width 907 height 741
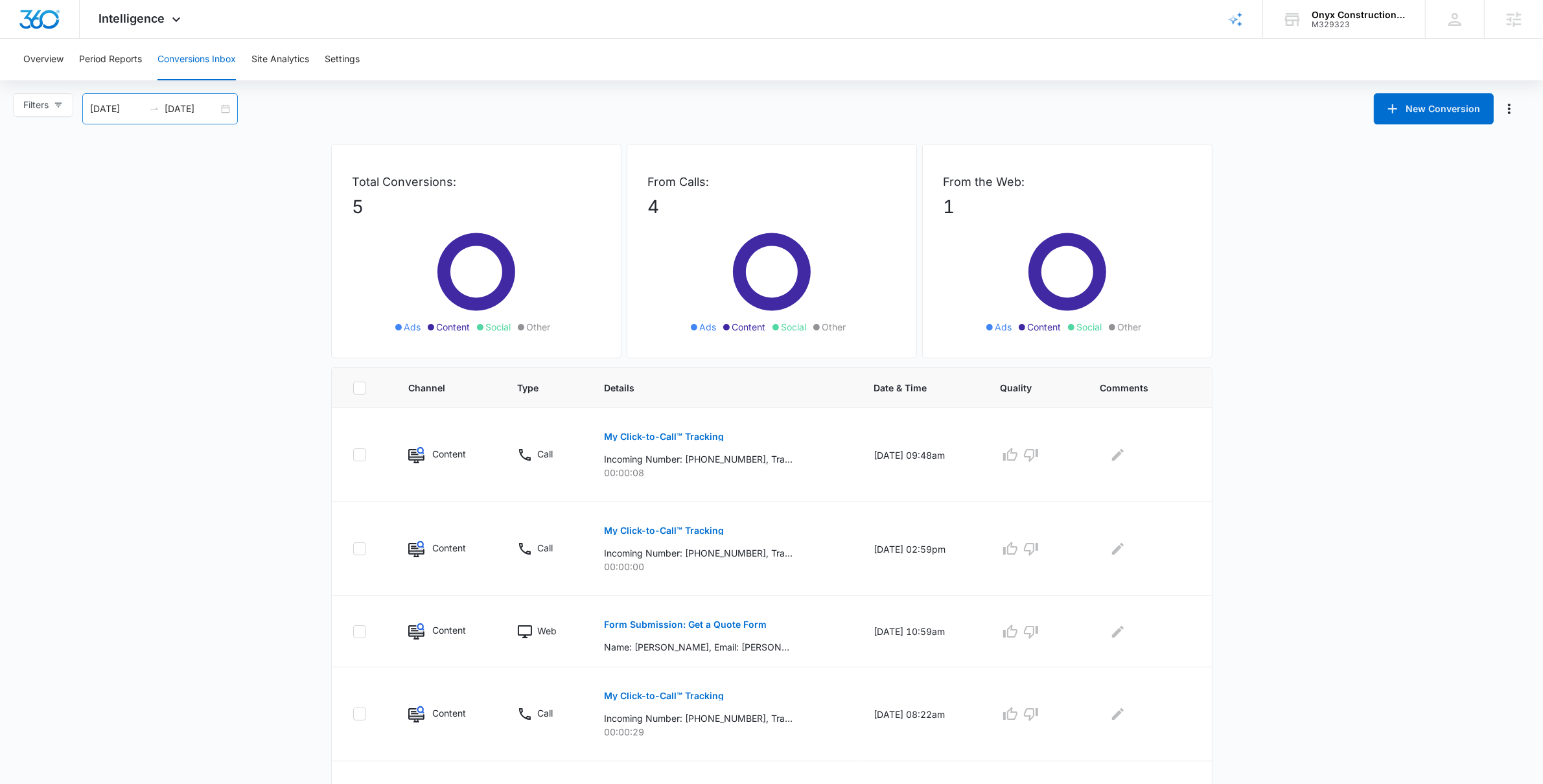
click at [218, 109] on input "09/09/2025" at bounding box center [192, 108] width 54 height 14
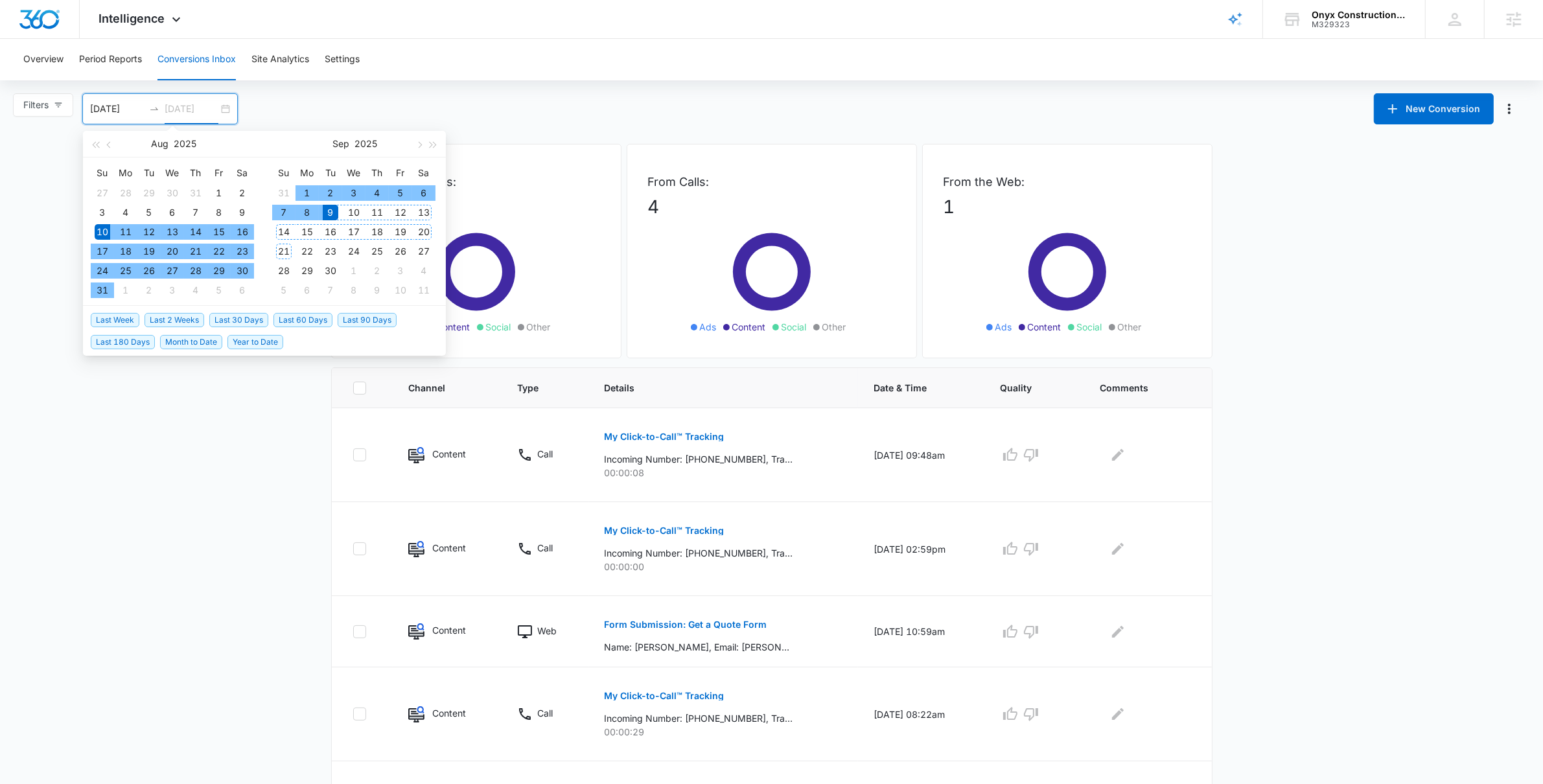
type input "09/09/2025"
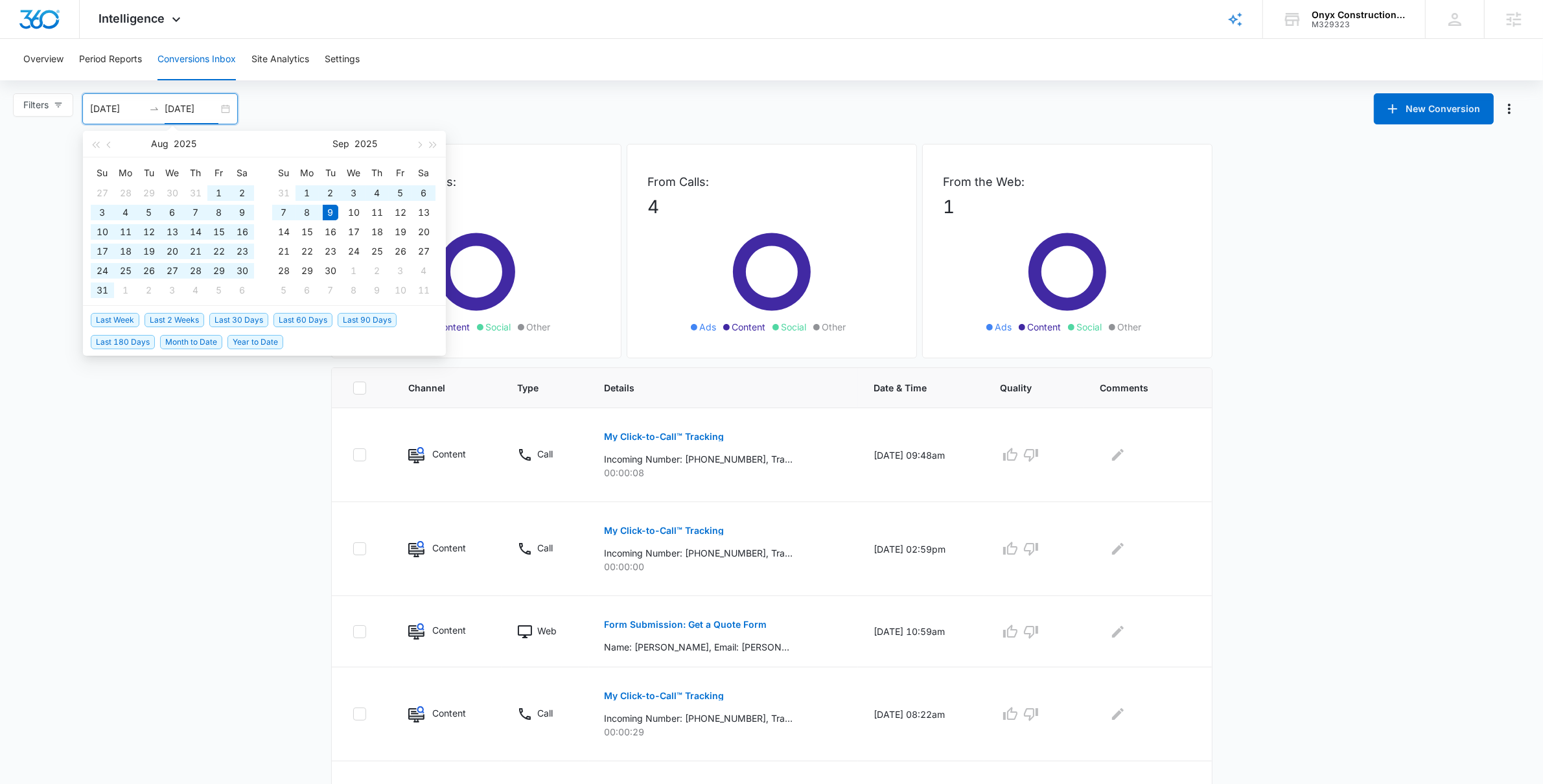
click at [312, 321] on span "Last 60 Days" at bounding box center [302, 320] width 59 height 14
type input "07/11/2025"
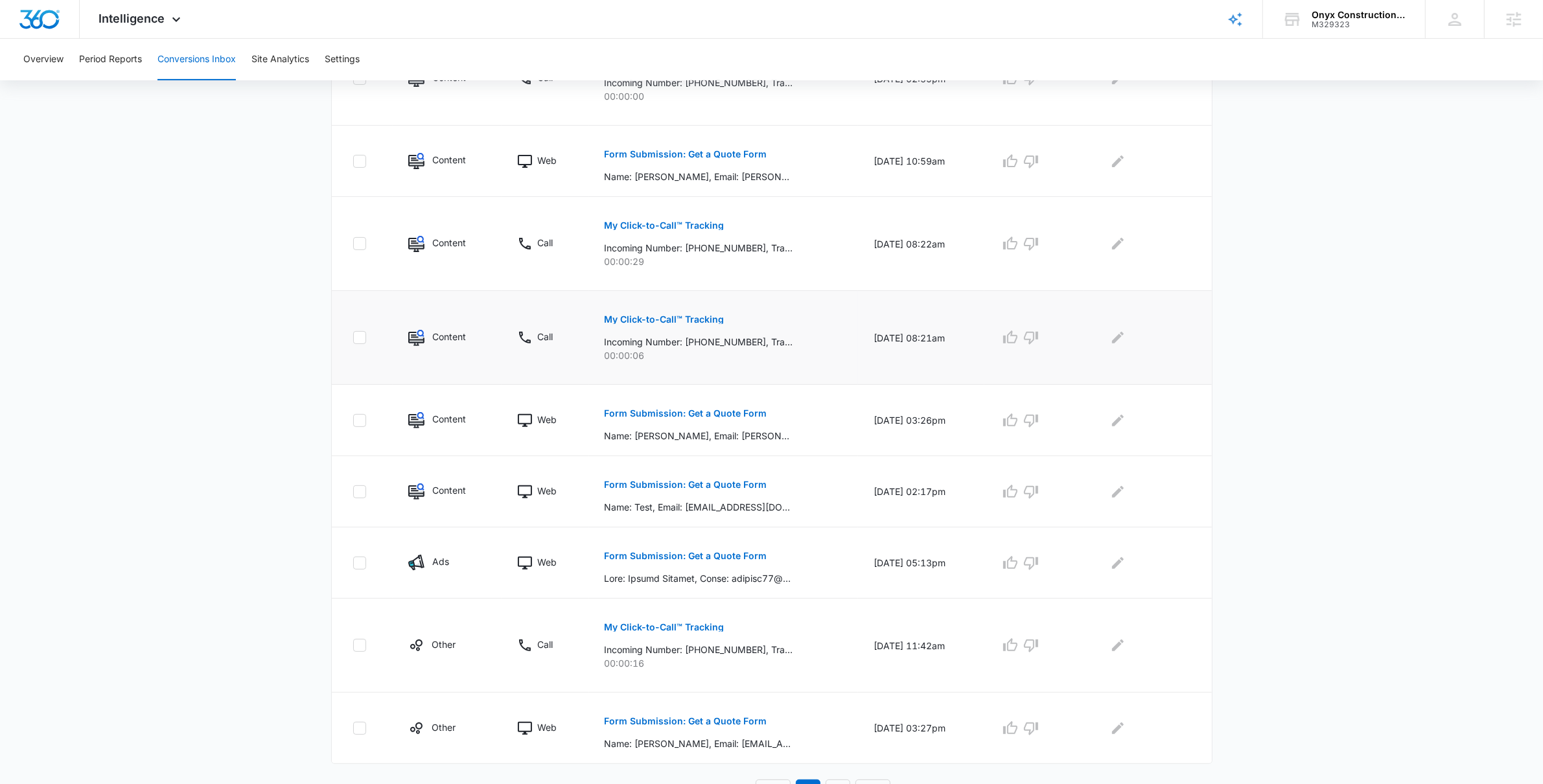
scroll to position [492, 0]
